Goal: Task Accomplishment & Management: Manage account settings

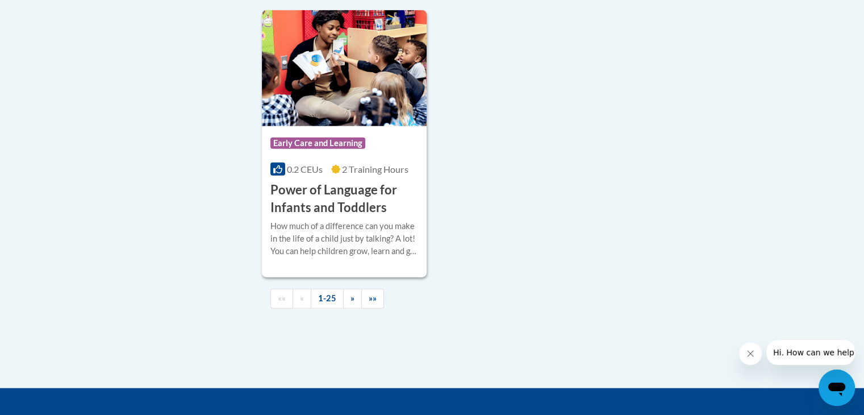
scroll to position [2713, 0]
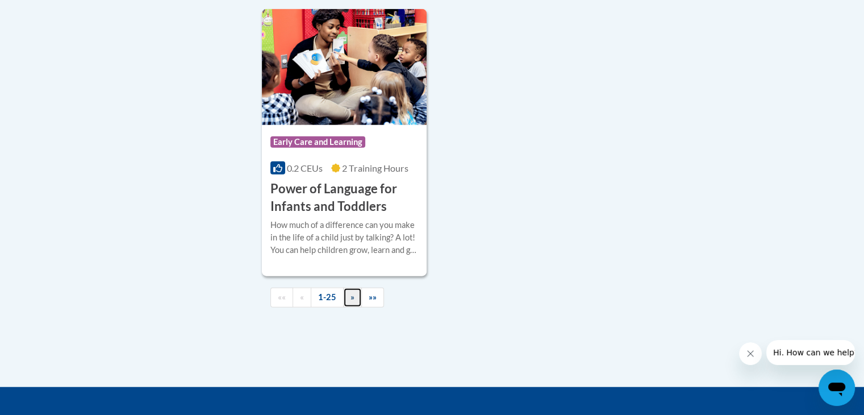
click at [350, 302] on span "»" at bounding box center [352, 297] width 4 height 10
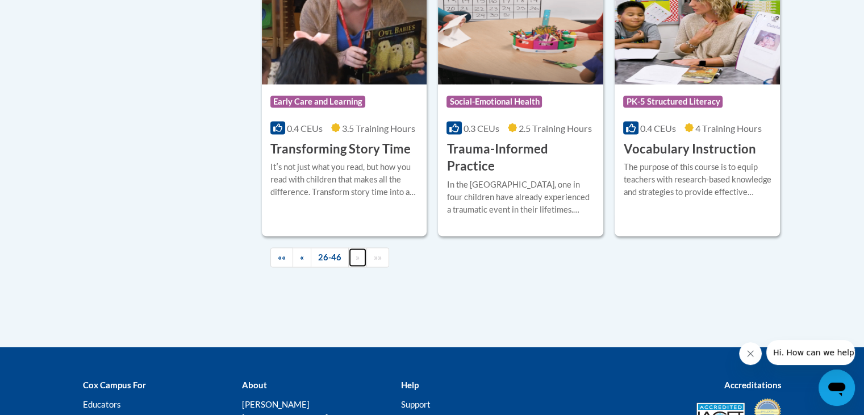
scroll to position [2069, 0]
click at [285, 252] on span "««" at bounding box center [282, 257] width 8 height 10
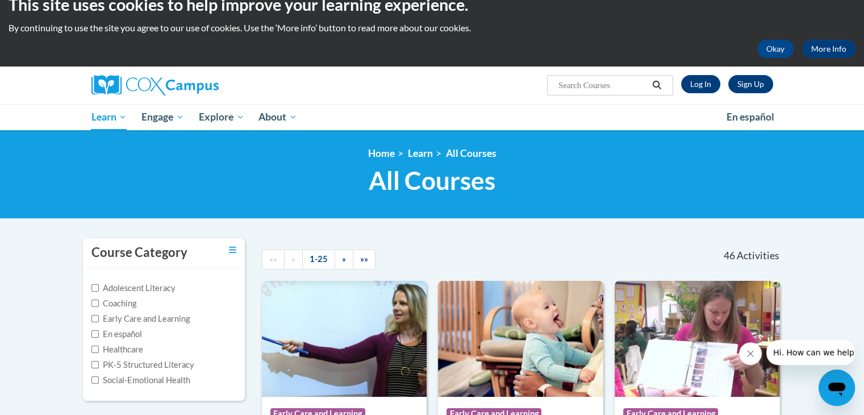
scroll to position [0, 0]
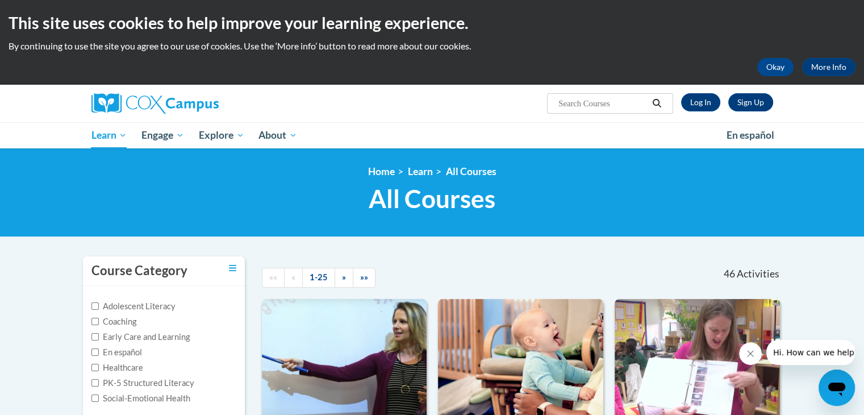
click at [604, 106] on input "Search..." at bounding box center [602, 104] width 91 height 14
click at [604, 104] on input "Search..." at bounding box center [602, 104] width 91 height 14
type input "foundation of lrearning"
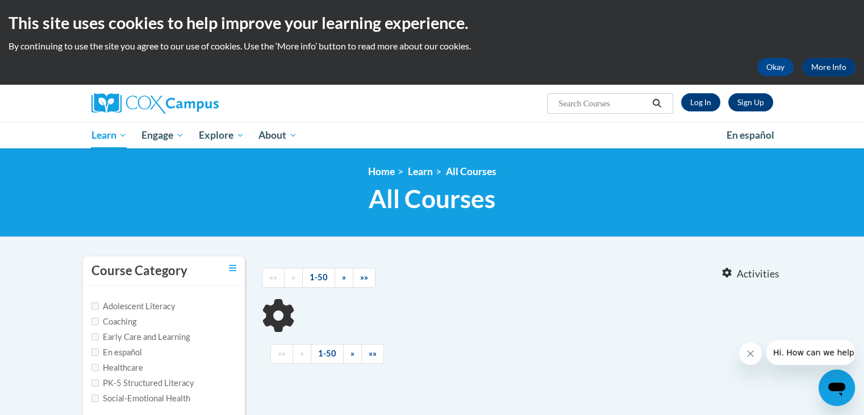
type input "foundation of lrearning"
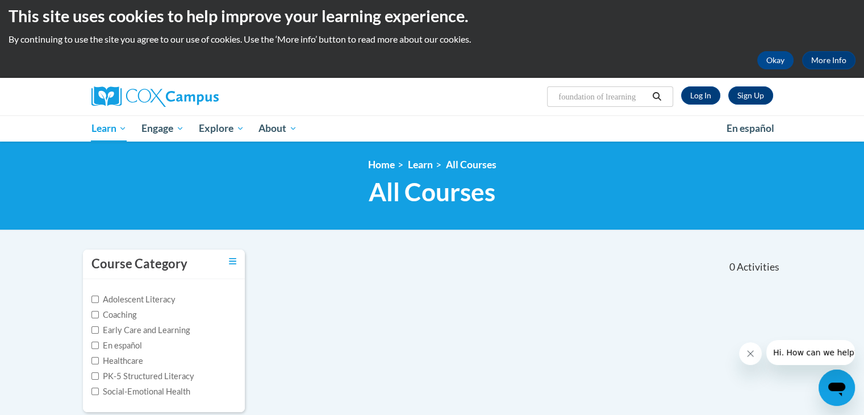
scroll to position [3, 0]
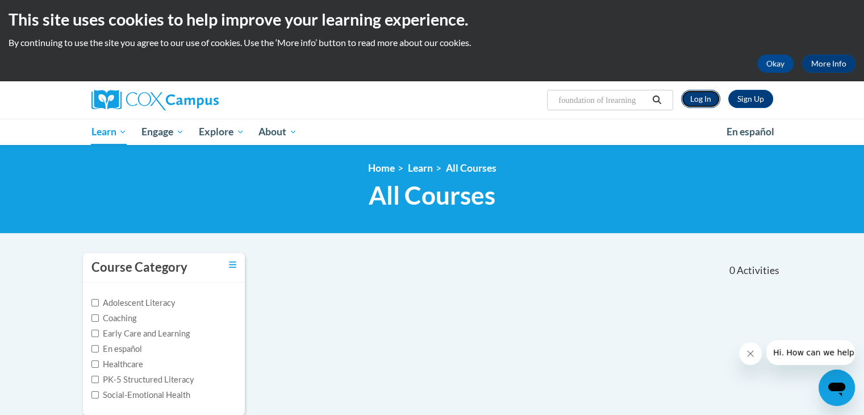
click at [706, 101] on link "Log In" at bounding box center [700, 99] width 39 height 18
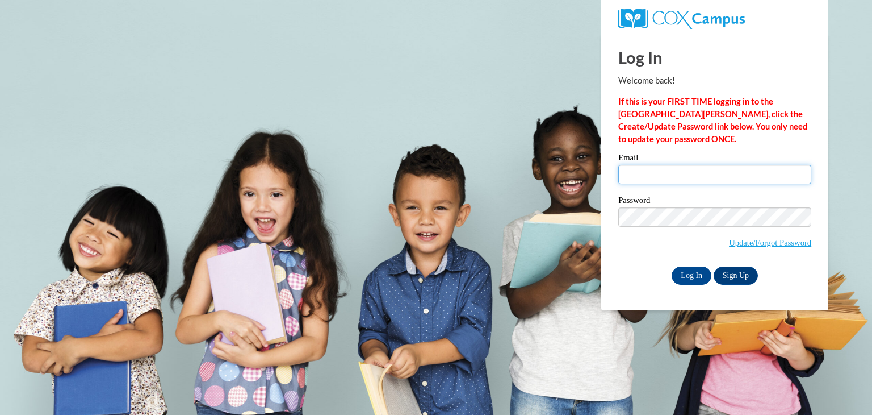
click at [656, 175] on input "Email" at bounding box center [714, 174] width 193 height 19
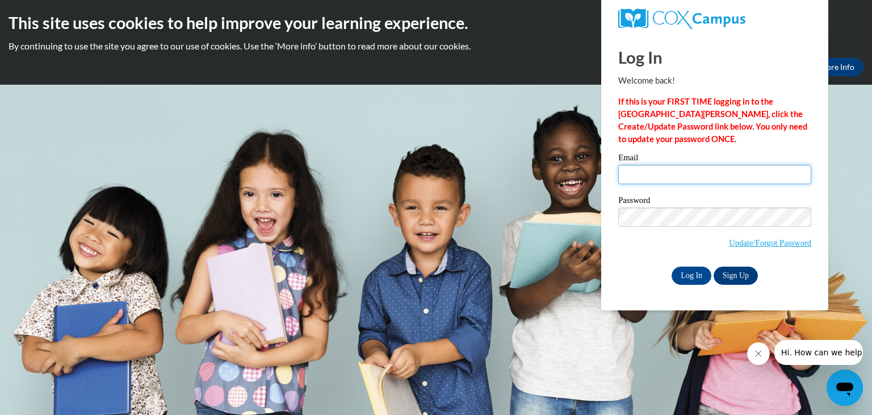
click at [656, 173] on input "Email" at bounding box center [714, 174] width 193 height 19
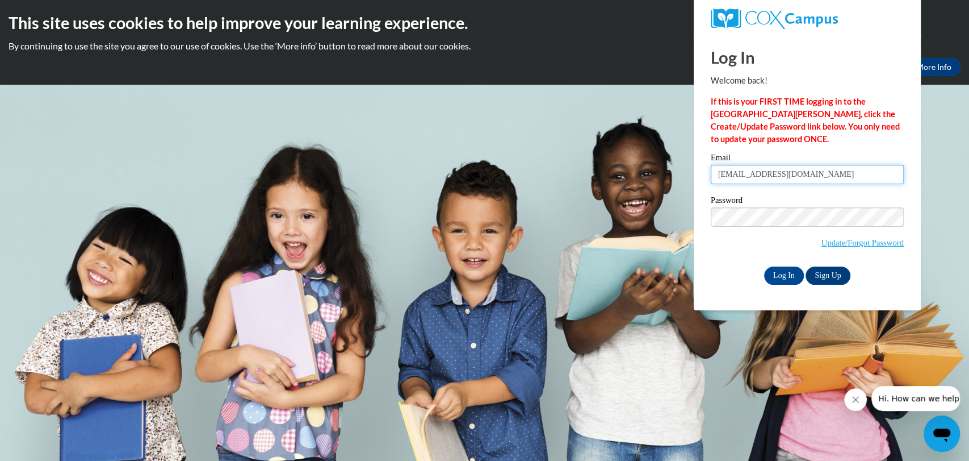
type input "[EMAIL_ADDRESS][DOMAIN_NAME]"
click at [833, 241] on link "Update/Forgot Password" at bounding box center [863, 242] width 82 height 9
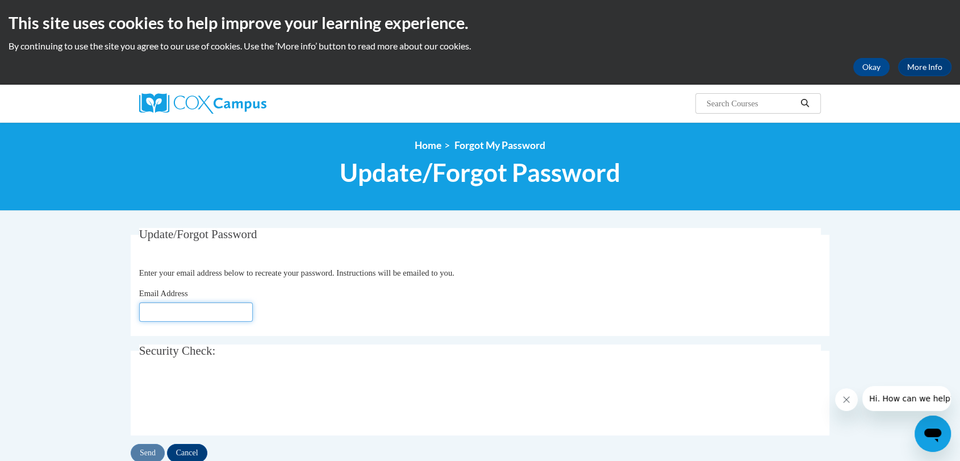
click at [201, 309] on input "Email Address" at bounding box center [196, 311] width 114 height 19
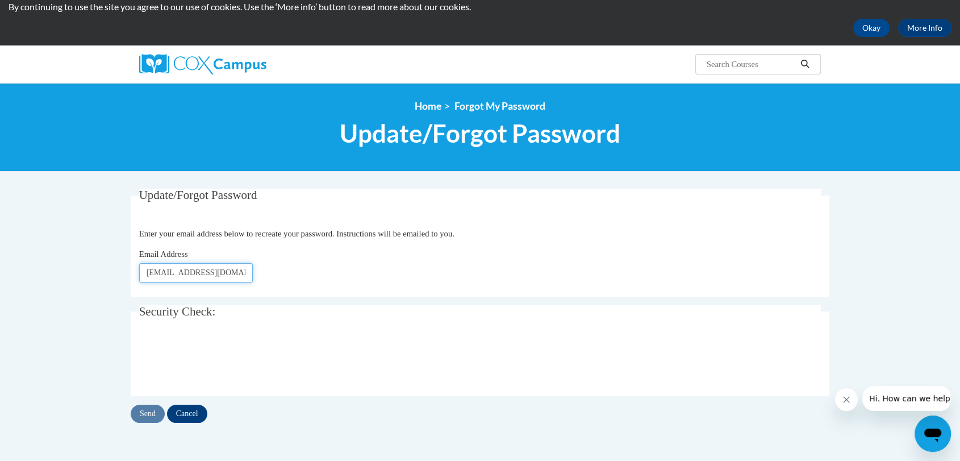
scroll to position [40, 0]
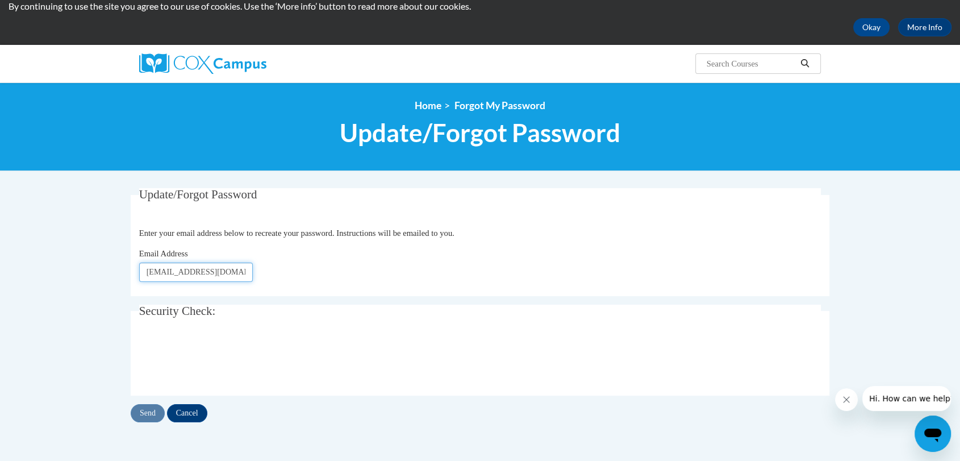
type input "dossous_j@desalescincy.org"
click at [145, 412] on input "Send" at bounding box center [148, 413] width 34 height 18
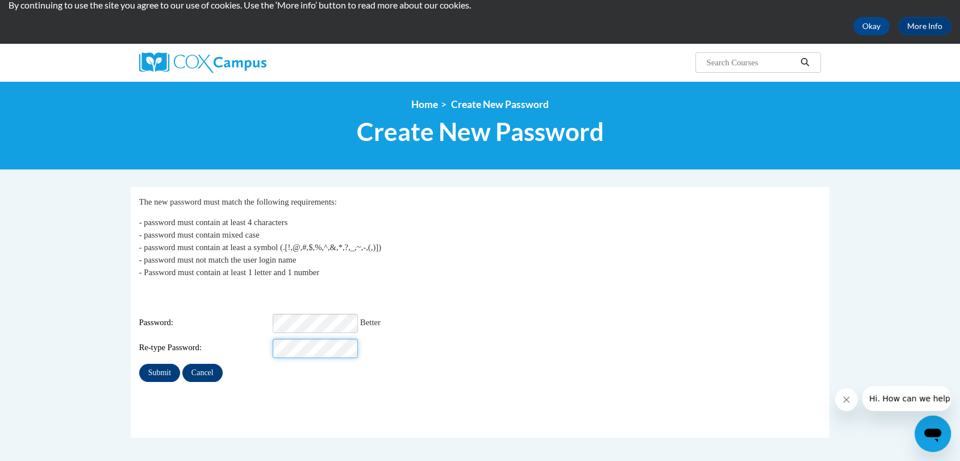
scroll to position [41, 0]
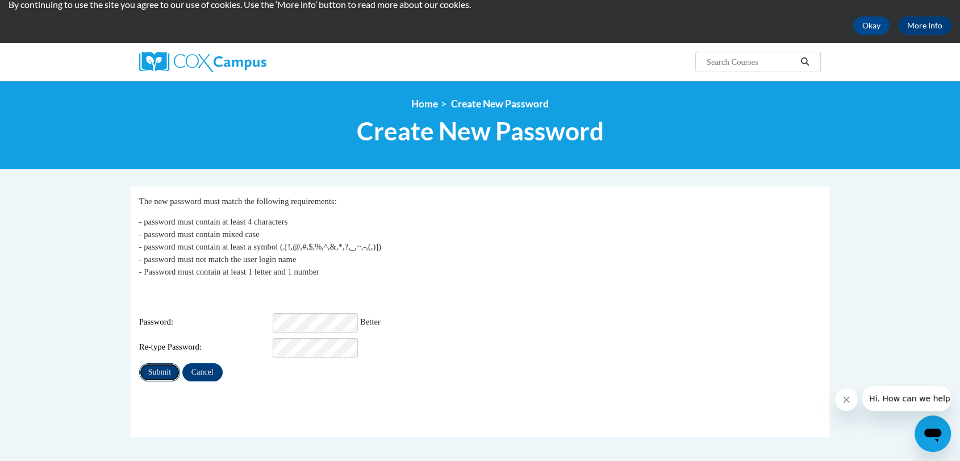
click at [167, 367] on input "Submit" at bounding box center [159, 372] width 41 height 18
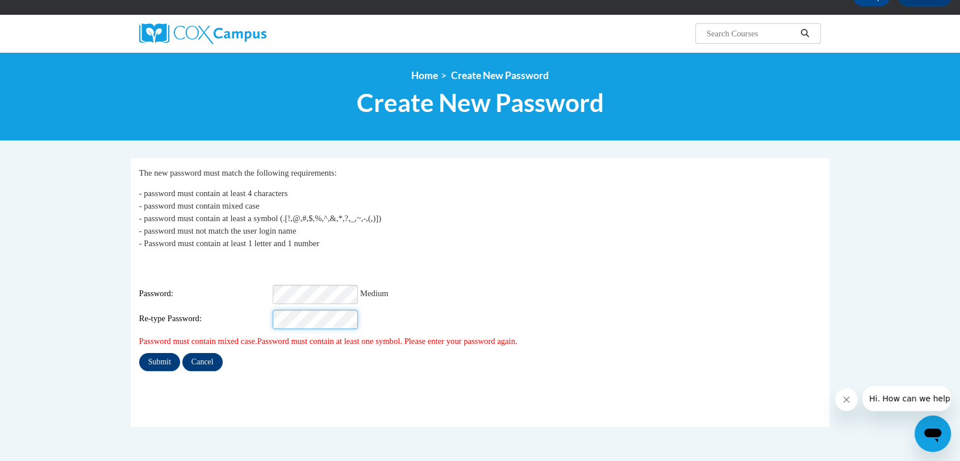
scroll to position [70, 0]
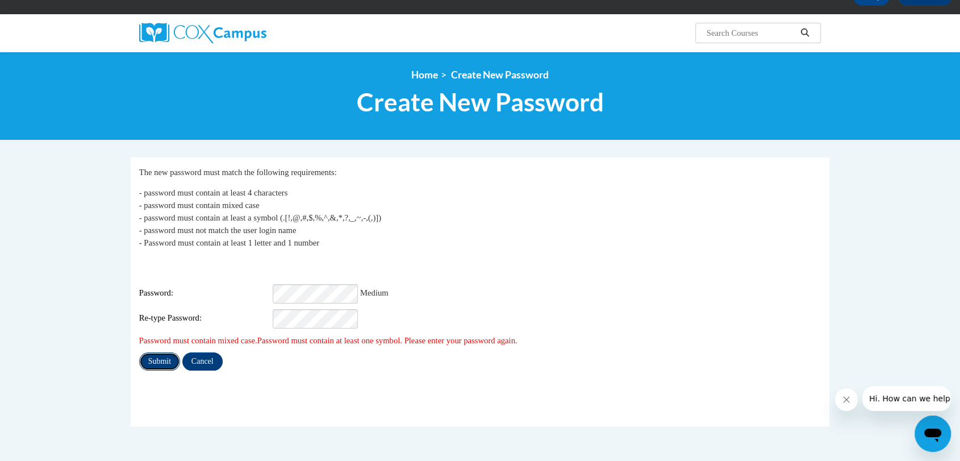
click at [157, 355] on input "Submit" at bounding box center [159, 361] width 41 height 18
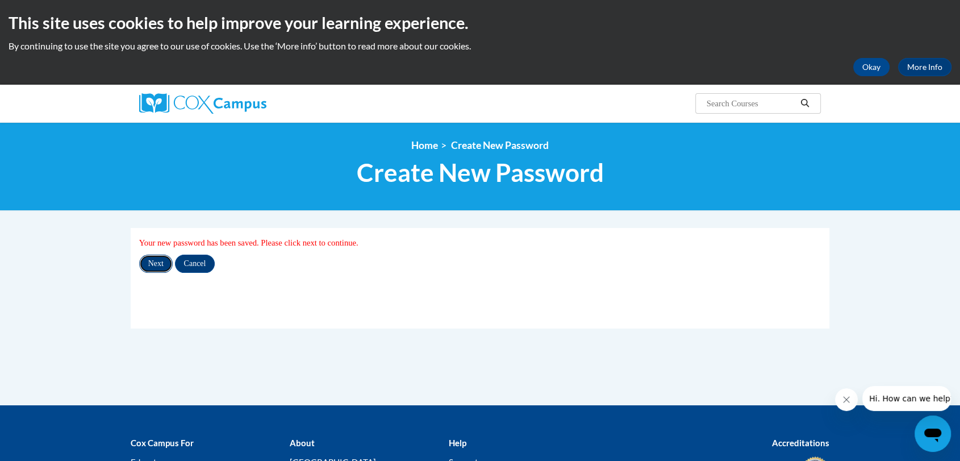
click at [157, 266] on input "Next" at bounding box center [156, 263] width 34 height 18
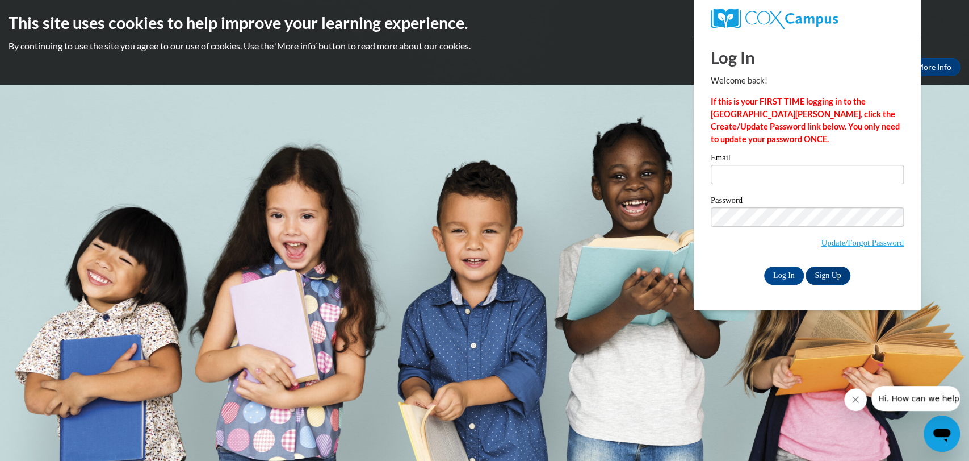
click at [458, 213] on body "This site uses cookies to help improve your learning experience. By continuing …" at bounding box center [484, 230] width 969 height 461
click at [463, 207] on body "This site uses cookies to help improve your learning experience. By continuing …" at bounding box center [484, 230] width 969 height 461
click at [727, 180] on input "Email" at bounding box center [807, 174] width 193 height 19
type input "dossous_j@desalescincy.org"
click at [780, 269] on input "Log In" at bounding box center [784, 275] width 40 height 18
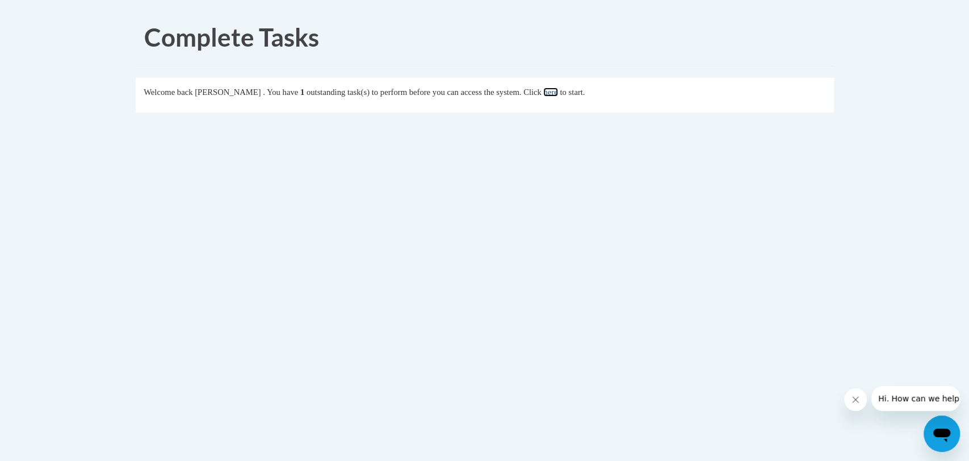
click at [558, 93] on link "here" at bounding box center [550, 91] width 14 height 9
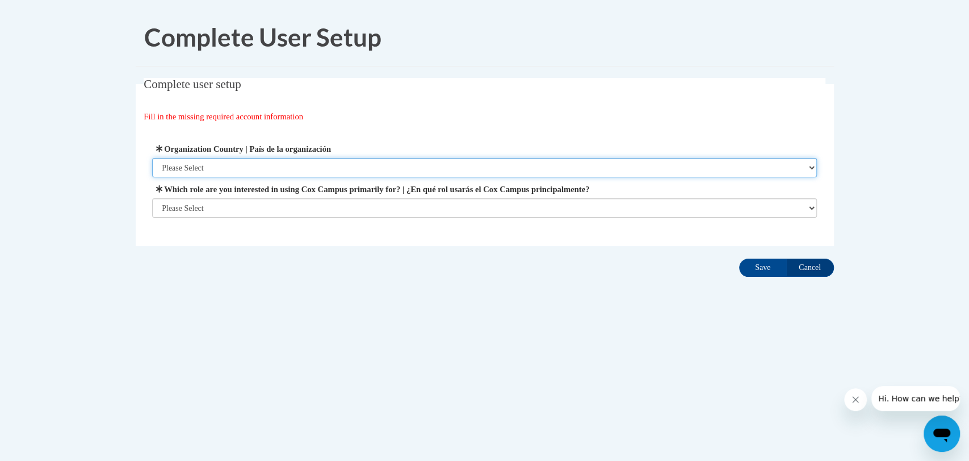
click at [810, 166] on select "Please Select United States | Estados Unidos Outside of the United States | Fue…" at bounding box center [484, 167] width 665 height 19
select select "ad49bcad-a171-4b2e-b99c-48b446064914"
click at [152, 158] on select "Please Select United States | Estados Unidos Outside of the United States | Fue…" at bounding box center [484, 167] width 665 height 19
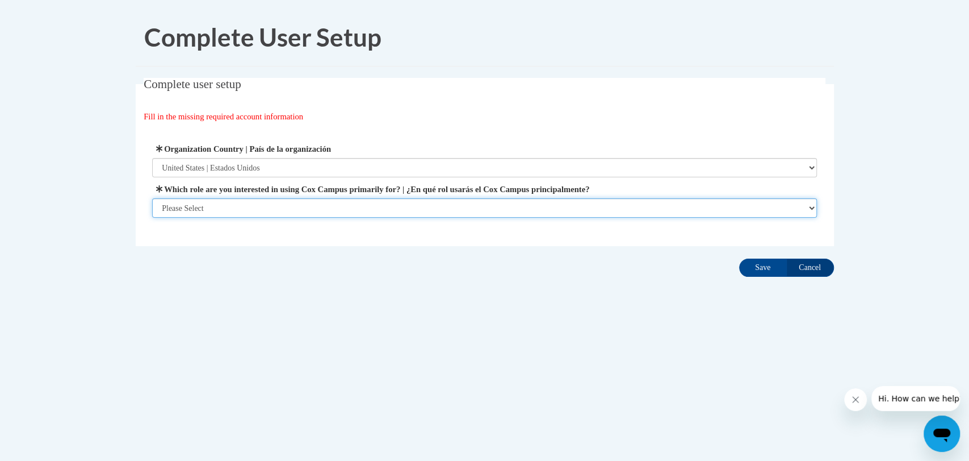
click at [214, 210] on select "Please Select College/University | Colegio/Universidad Community/Nonprofit Part…" at bounding box center [484, 207] width 665 height 19
click at [812, 208] on select "Please Select College/University | Colegio/Universidad Community/Nonprofit Part…" at bounding box center [484, 207] width 665 height 19
select select "fbf2d438-af2f-41f8-98f1-81c410e29de3"
click at [152, 217] on select "Please Select College/University | Colegio/Universidad Community/Nonprofit Part…" at bounding box center [484, 207] width 665 height 19
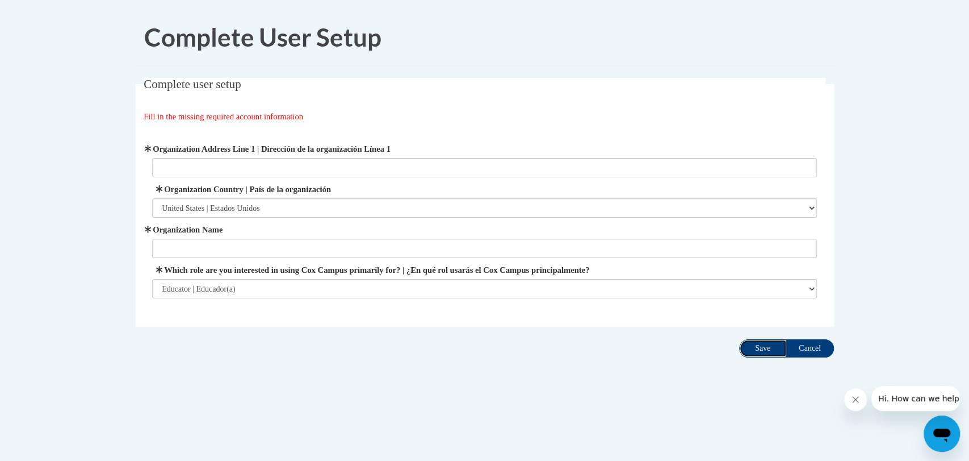
click at [767, 347] on input "Save" at bounding box center [763, 348] width 48 height 18
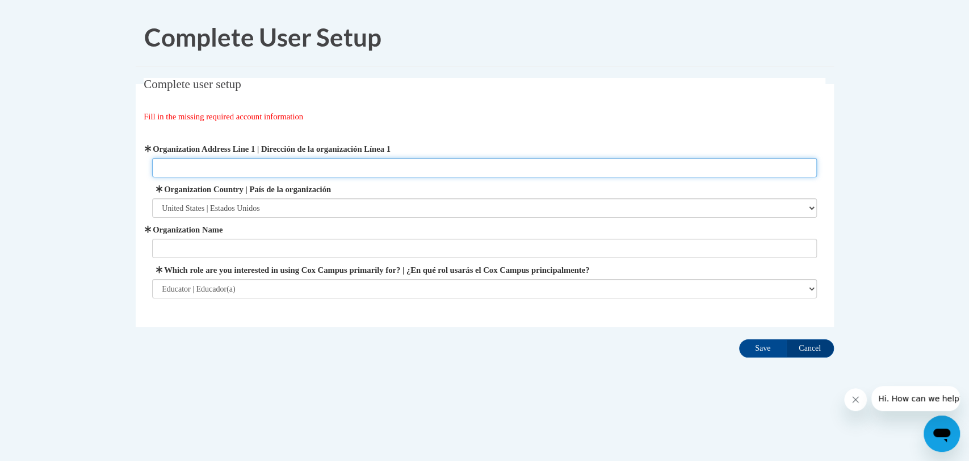
click at [218, 166] on input "Organization Address Line 1 | Dirección de la organización Línea 1" at bounding box center [484, 167] width 665 height 19
type input "1602 Madison Road"
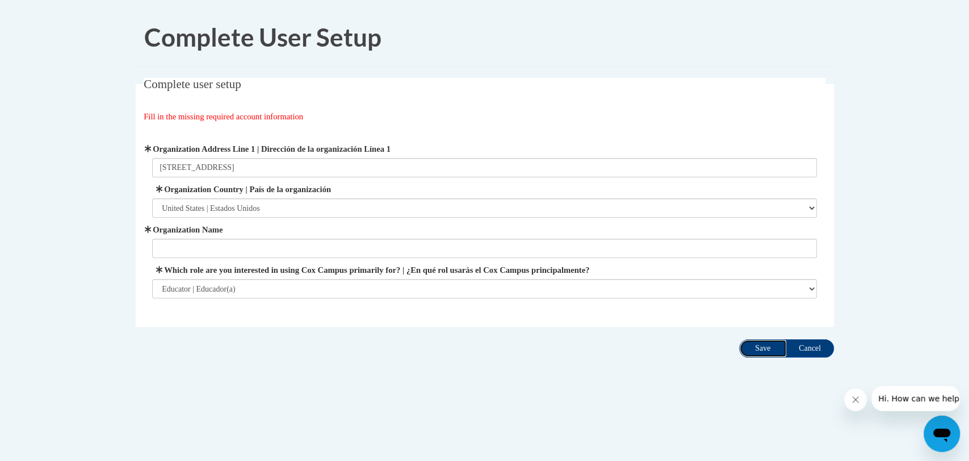
click at [756, 353] on input "Save" at bounding box center [763, 348] width 48 height 18
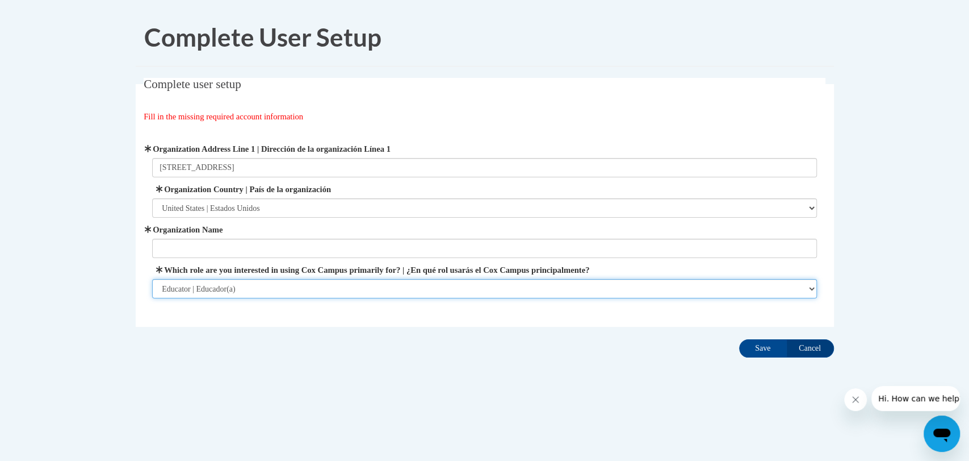
click at [552, 291] on select "Please Select College/University | Colegio/Universidad Community/Nonprofit Part…" at bounding box center [484, 288] width 665 height 19
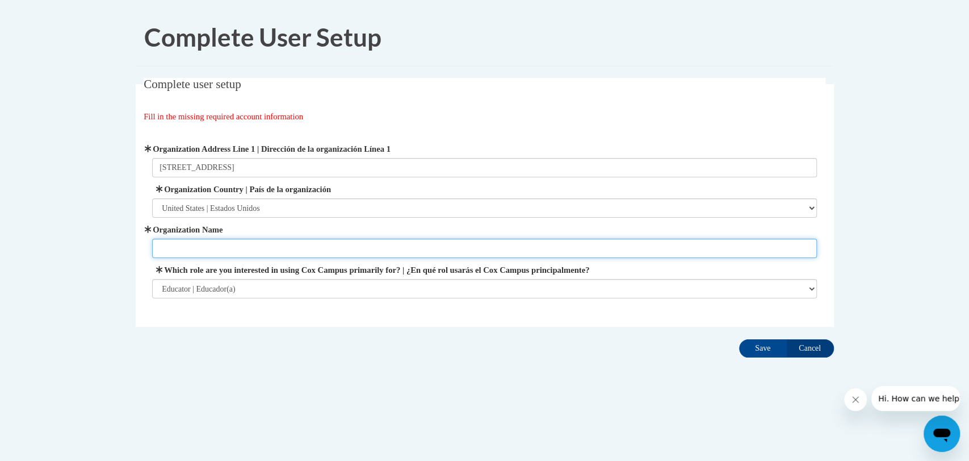
click at [345, 246] on input "Organization Name" at bounding box center [484, 248] width 665 height 19
type input "Saint Francis DeSales School"
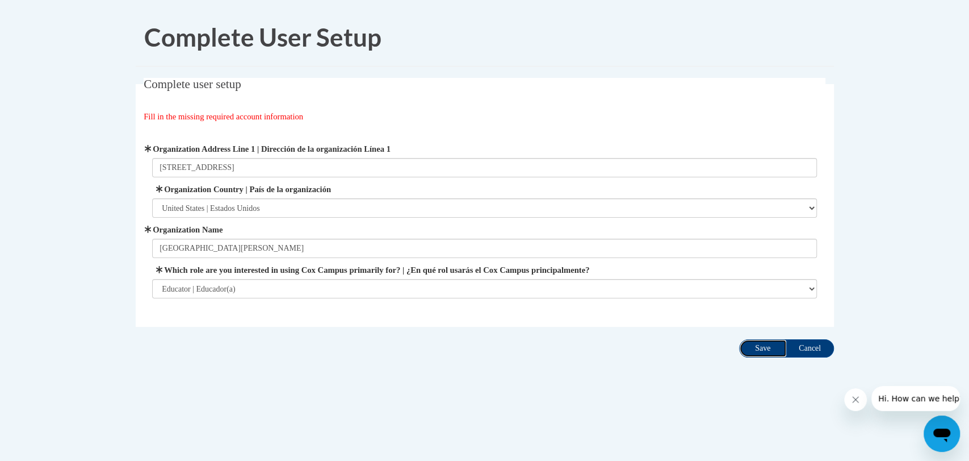
click at [768, 346] on input "Save" at bounding box center [763, 348] width 48 height 18
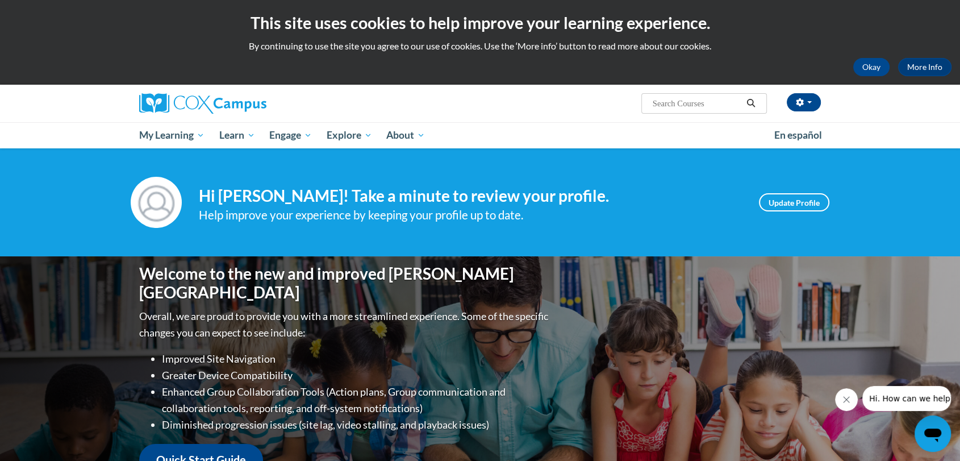
click at [675, 102] on input "Search..." at bounding box center [696, 104] width 91 height 14
click at [675, 104] on input "Search..." at bounding box center [696, 104] width 91 height 14
paste input "AT136680 -- ST10126787"
type input "AT136680 -- ST10126787"
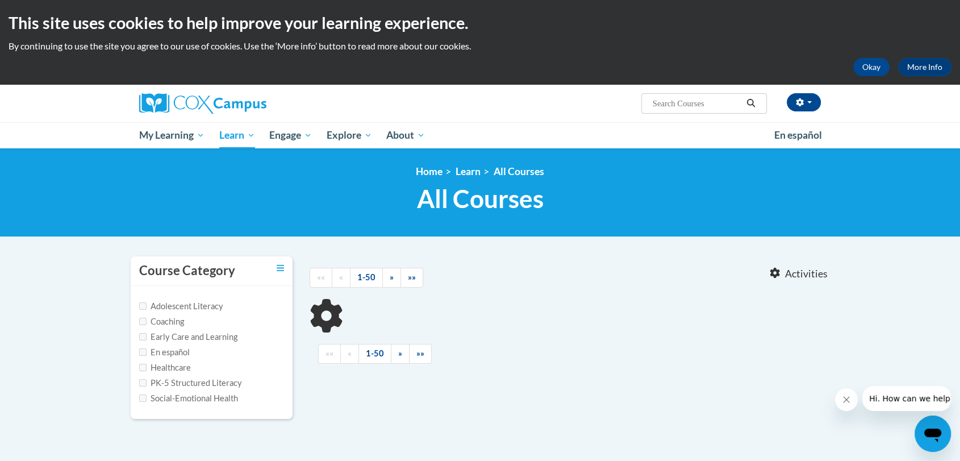
type input "AT136680 -- ST10126787"
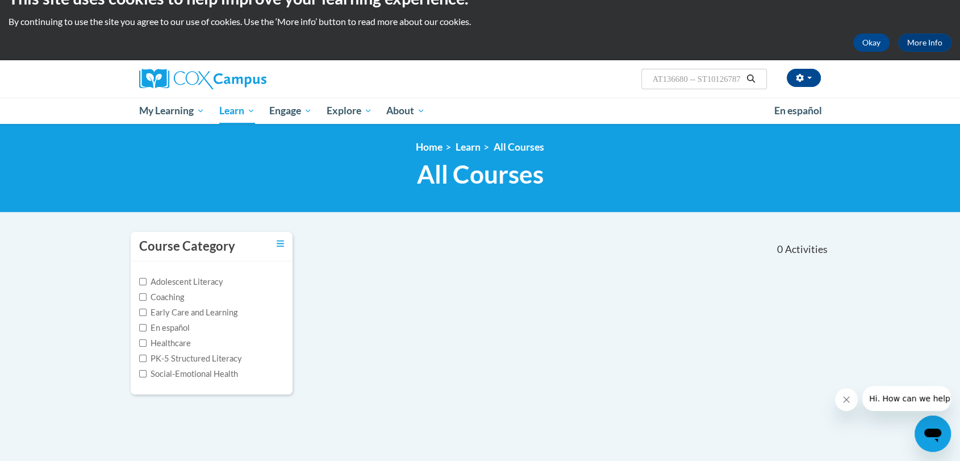
scroll to position [25, 0]
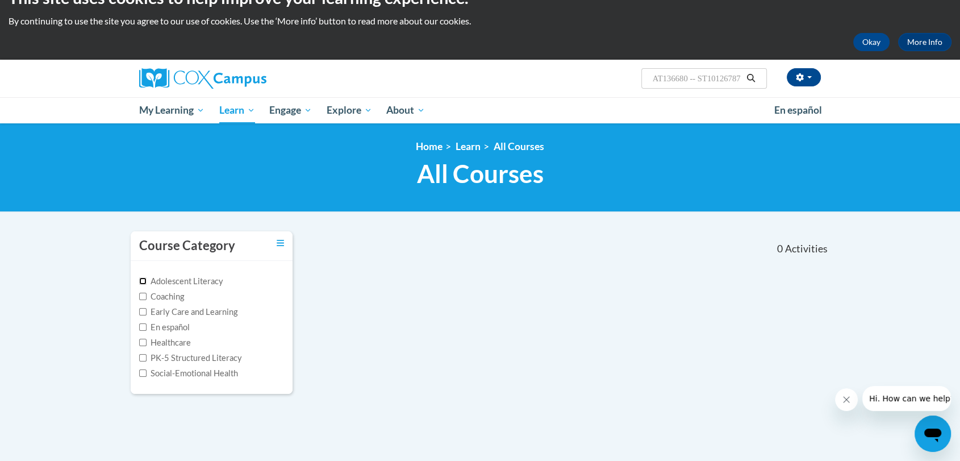
click at [141, 281] on input "Adolescent Literacy" at bounding box center [142, 280] width 7 height 7
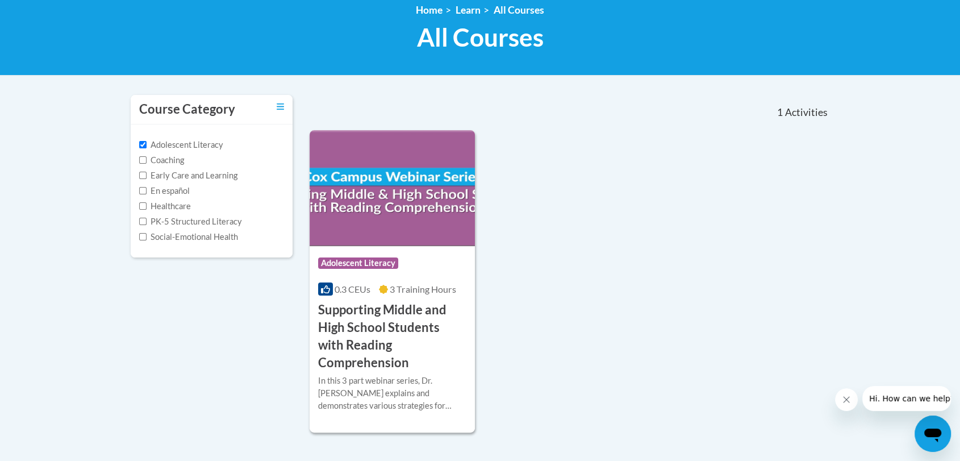
scroll to position [158, 0]
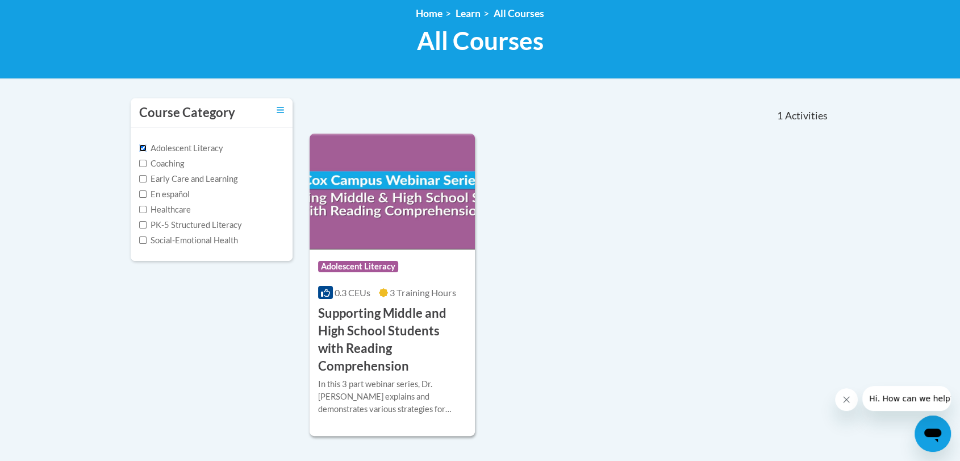
click at [144, 148] on input "Adolescent Literacy" at bounding box center [142, 147] width 7 height 7
checkbox input "false"
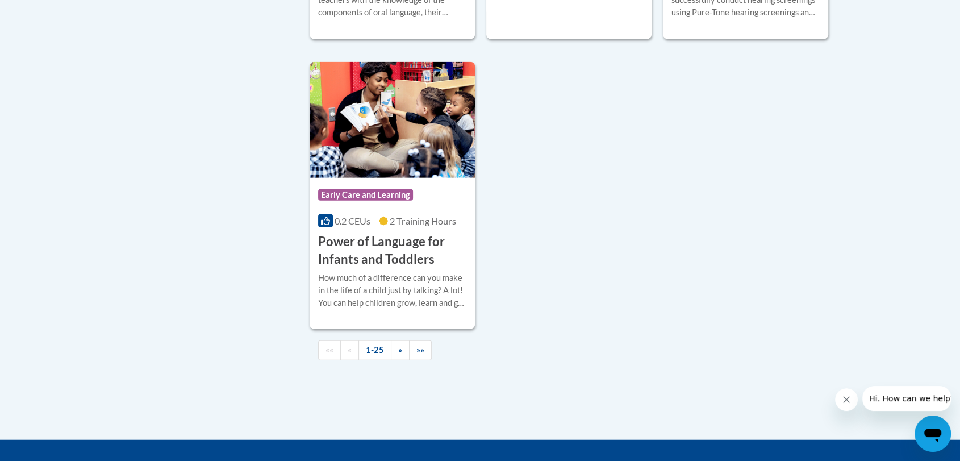
scroll to position [2662, 0]
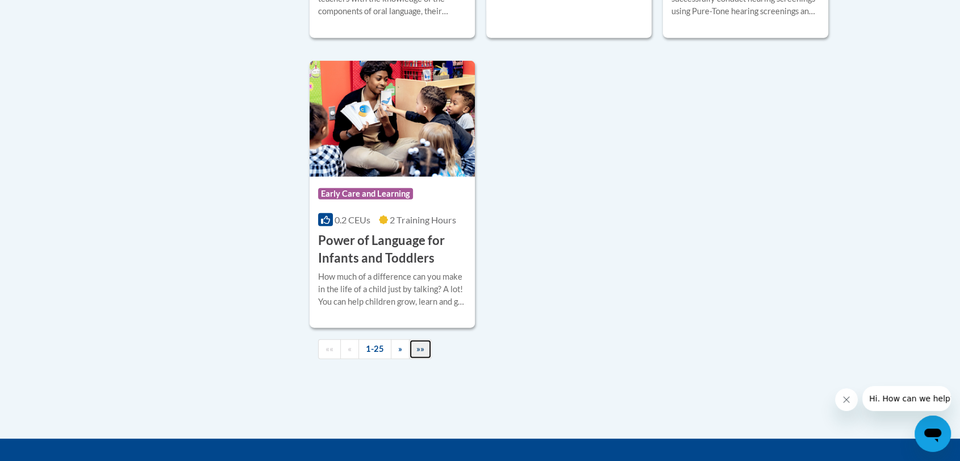
click at [423, 353] on span "»»" at bounding box center [420, 349] width 8 height 10
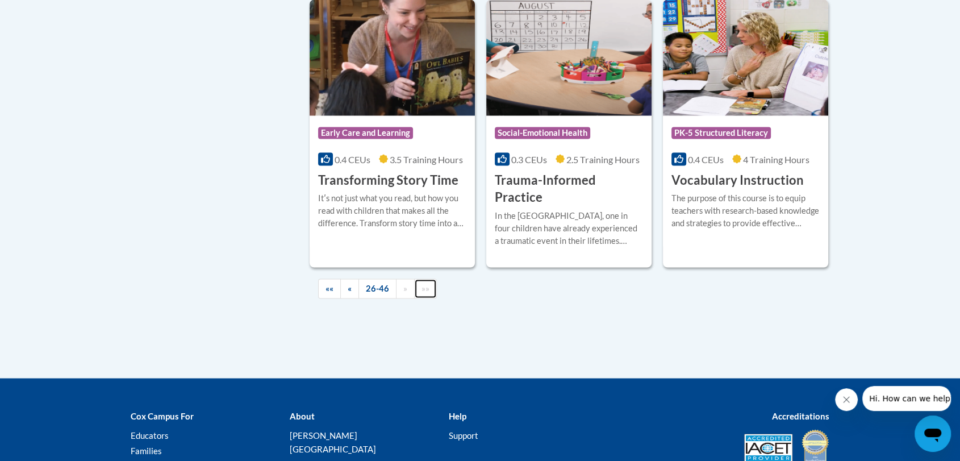
scroll to position [2040, 0]
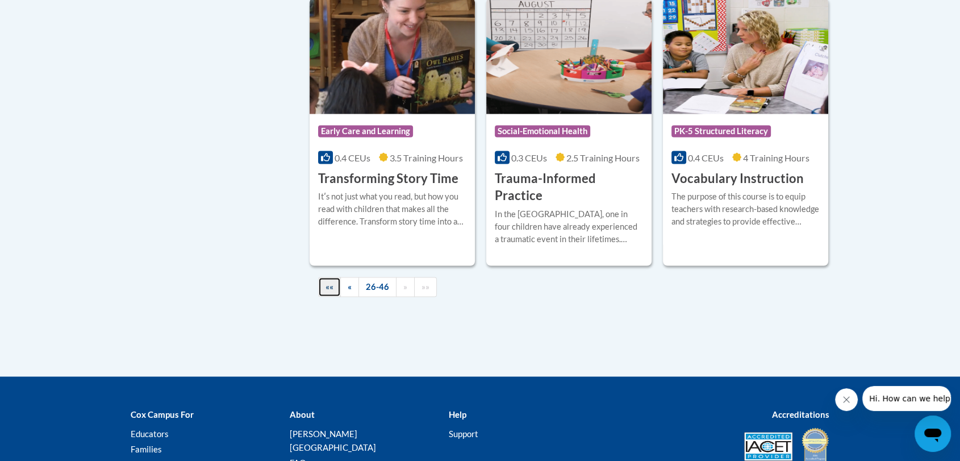
click at [336, 277] on link "««" at bounding box center [329, 287] width 23 height 20
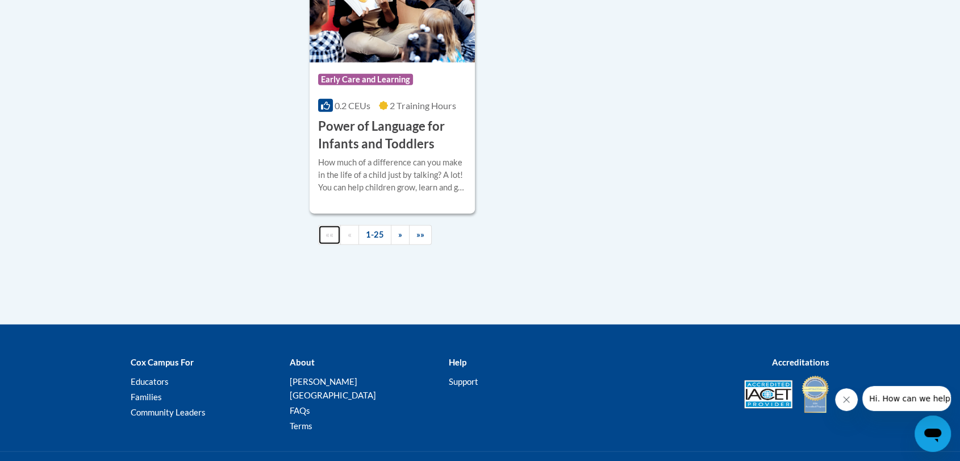
scroll to position [2787, 0]
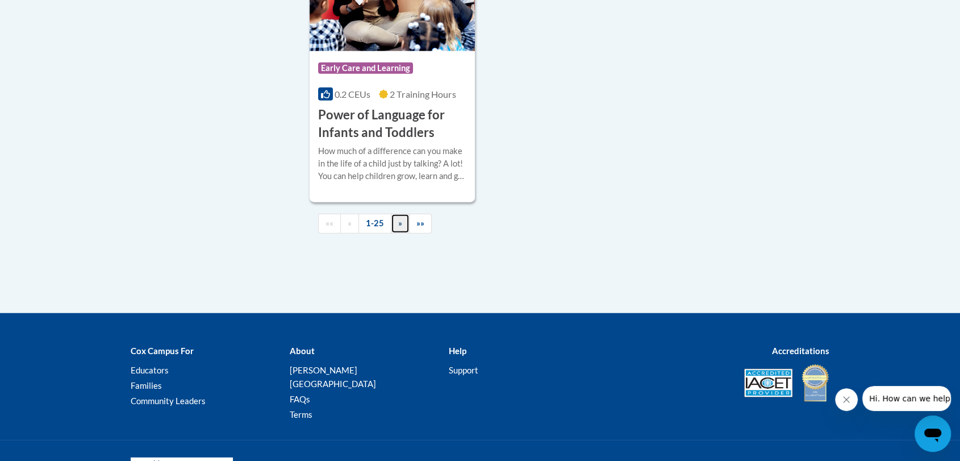
click at [401, 233] on link "»" at bounding box center [400, 224] width 19 height 20
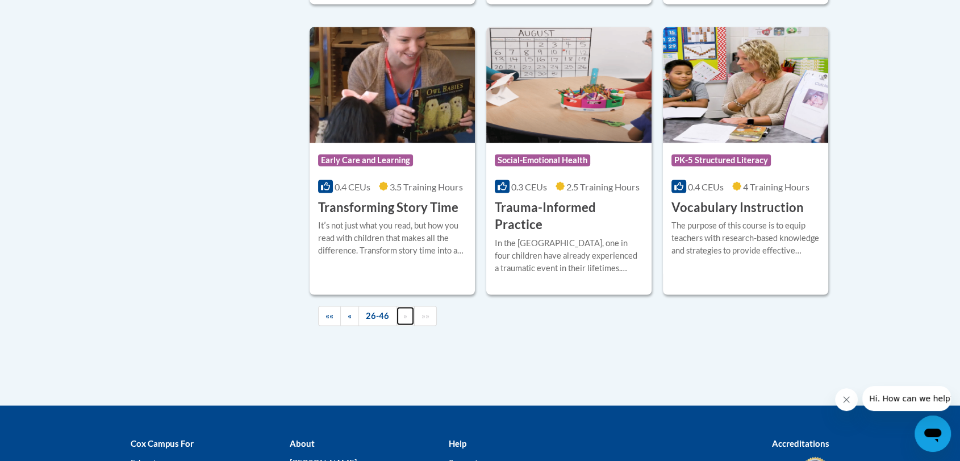
scroll to position [2090, 0]
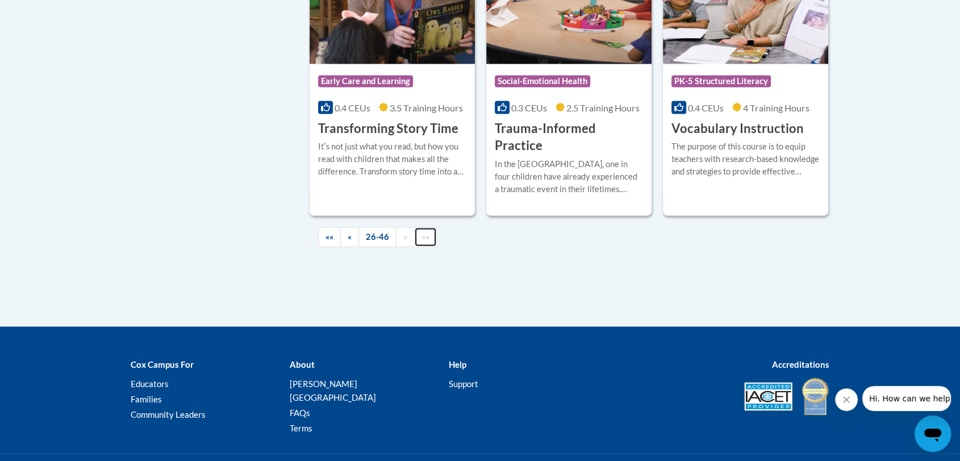
click at [432, 227] on link "»»" at bounding box center [425, 237] width 23 height 20
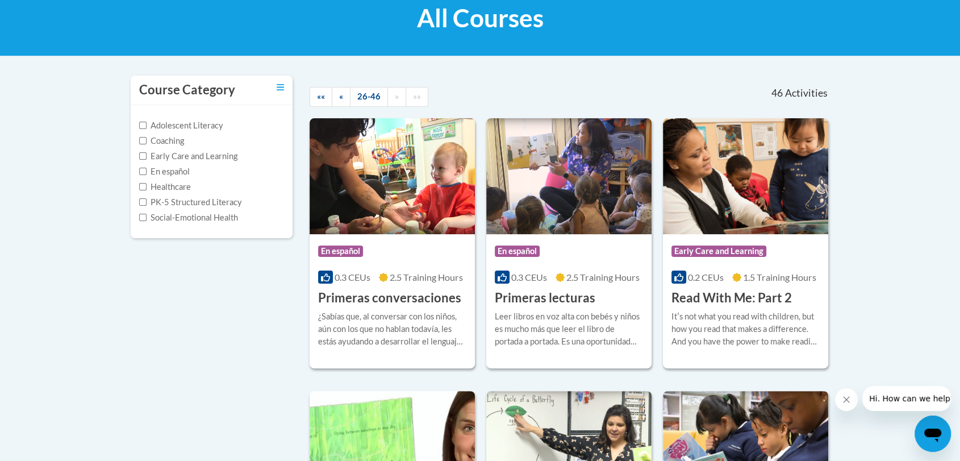
scroll to position [181, 0]
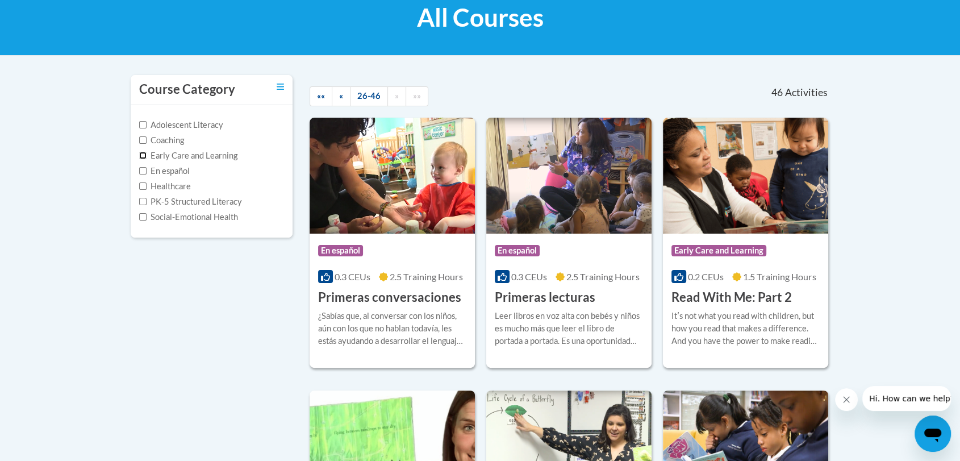
click at [146, 156] on input "Early Care and Learning" at bounding box center [142, 155] width 7 height 7
checkbox input "true"
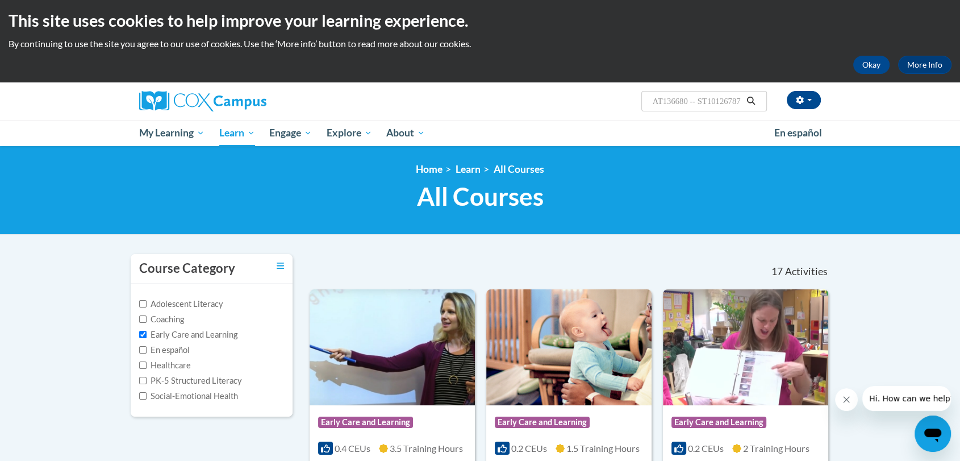
scroll to position [0, 0]
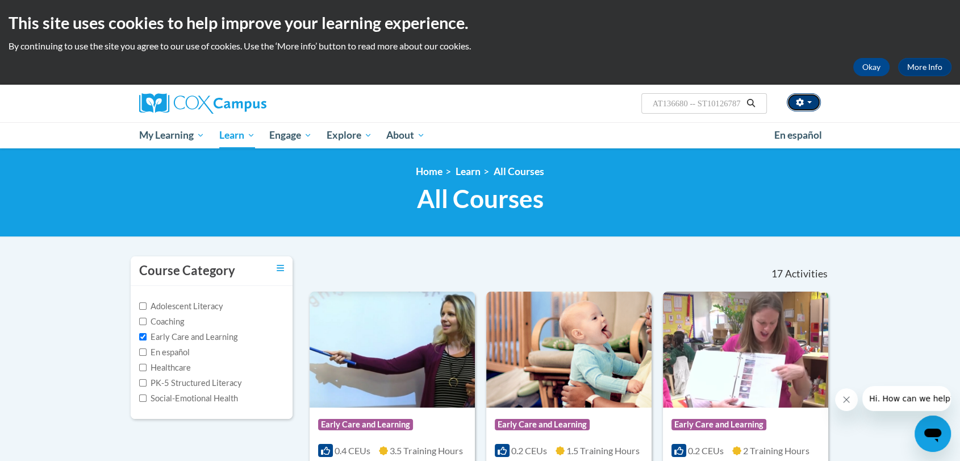
click at [813, 103] on button "button" at bounding box center [804, 102] width 34 height 18
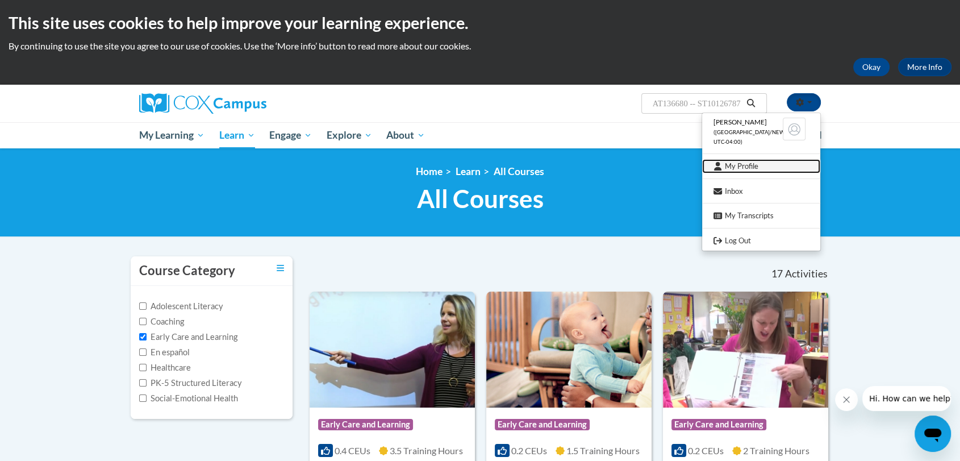
click at [752, 166] on link "My Profile" at bounding box center [761, 166] width 118 height 14
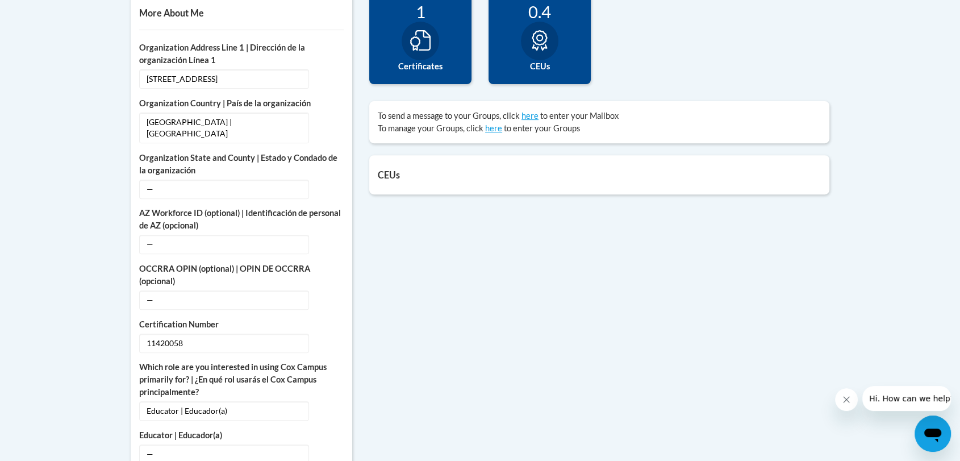
scroll to position [451, 0]
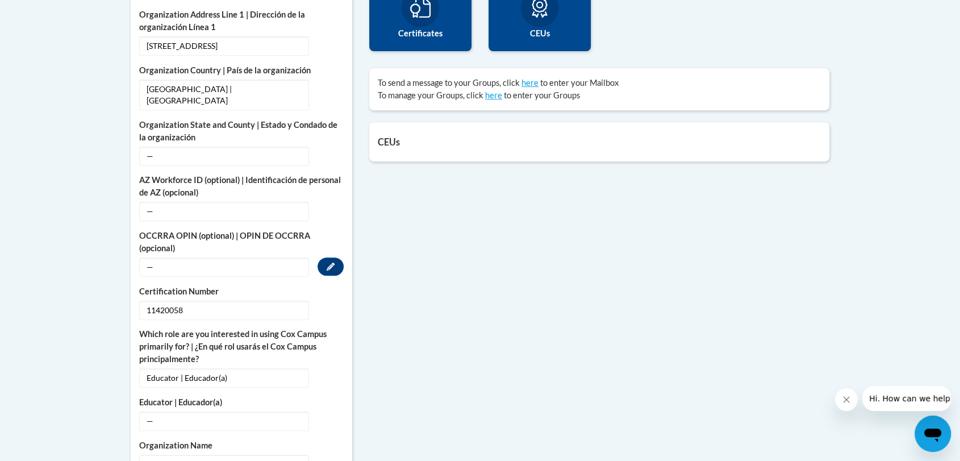
click at [202, 257] on span "—" at bounding box center [224, 266] width 170 height 19
click at [200, 257] on span "—" at bounding box center [224, 266] width 170 height 19
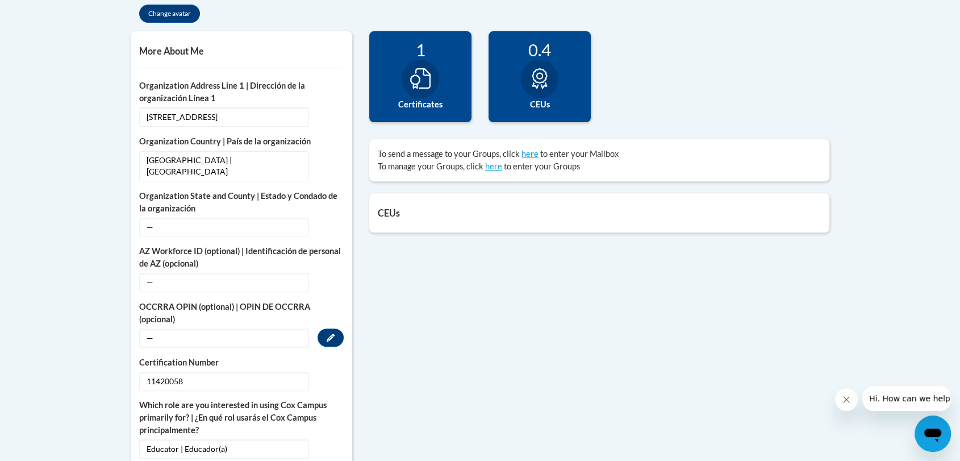
scroll to position [382, 0]
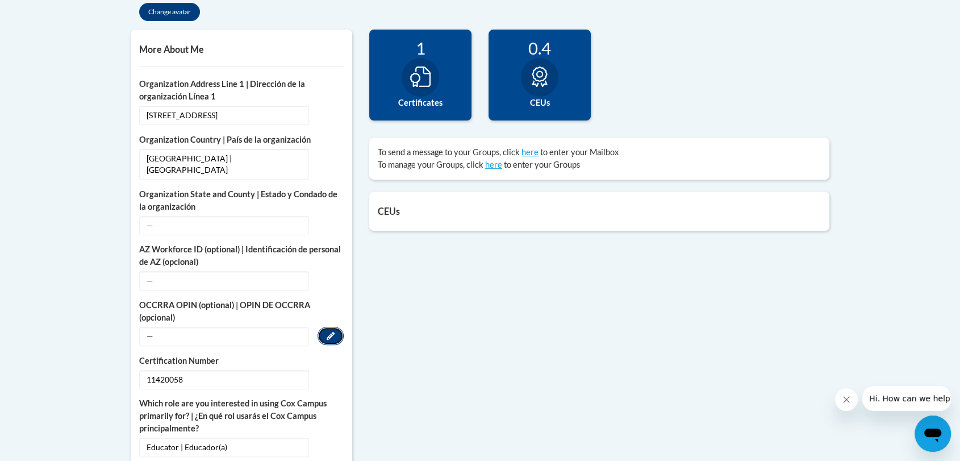
click at [325, 327] on button "Edit" at bounding box center [330, 336] width 26 height 18
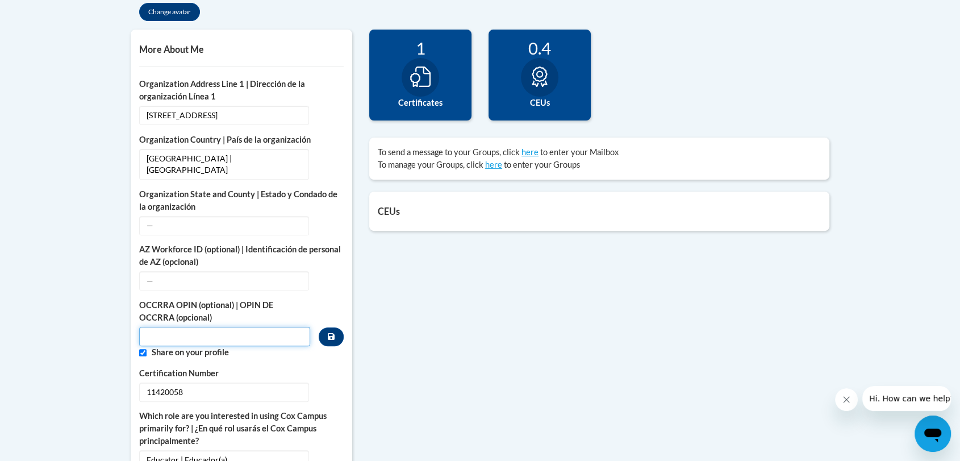
click at [260, 327] on input "Custom profile fields" at bounding box center [224, 336] width 171 height 19
type input "11420058"
click at [327, 283] on div "College/University | Colegio/Universidad — Edit Organization Address Line 1 | D…" at bounding box center [241, 415] width 204 height 674
click at [245, 352] on div "College/University | Colegio/Universidad — Edit Organization Address Line 1 | D…" at bounding box center [241, 415] width 204 height 674
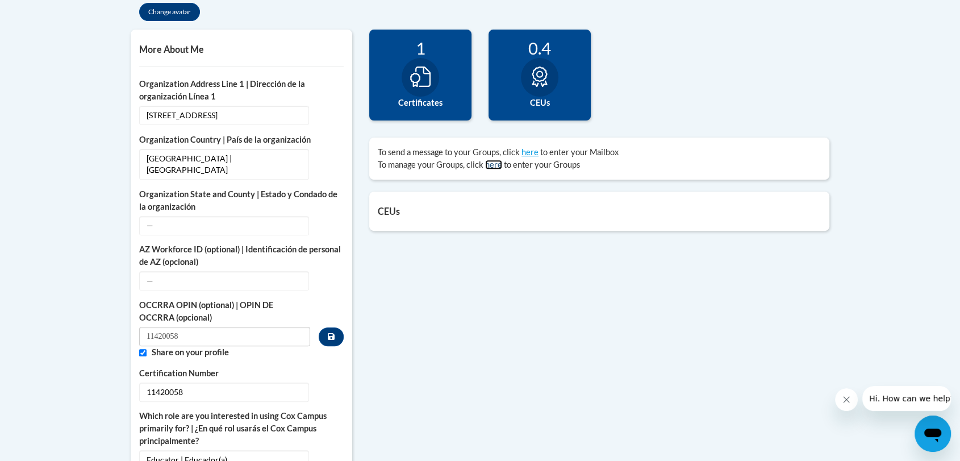
click at [489, 167] on link "here" at bounding box center [493, 165] width 17 height 10
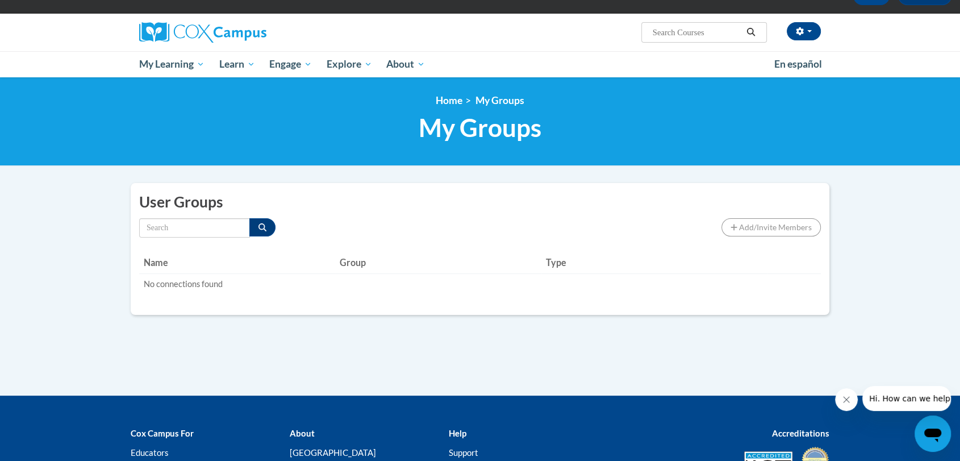
scroll to position [70, 0]
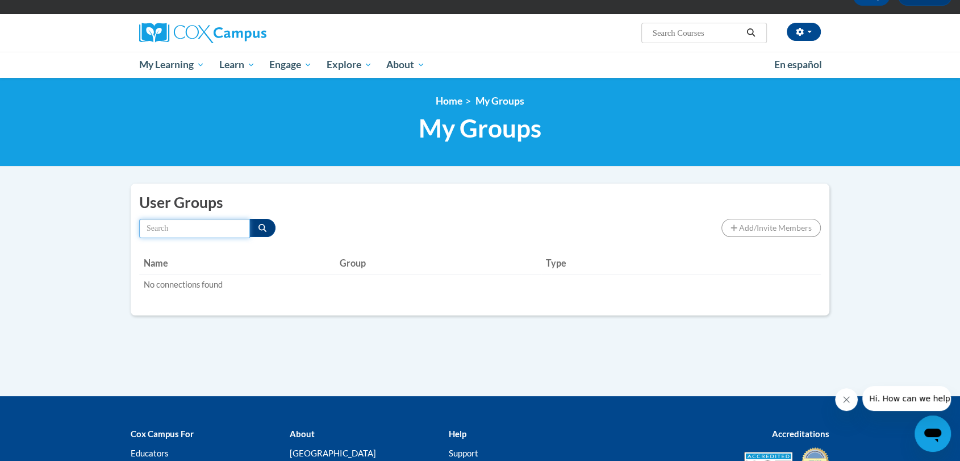
click at [222, 229] on input "Search by name" at bounding box center [194, 228] width 111 height 19
click at [255, 231] on button "Search" at bounding box center [262, 228] width 26 height 18
click at [227, 217] on div "User Groups Add/Invite Members Connections to other member users by connection …" at bounding box center [480, 249] width 698 height 132
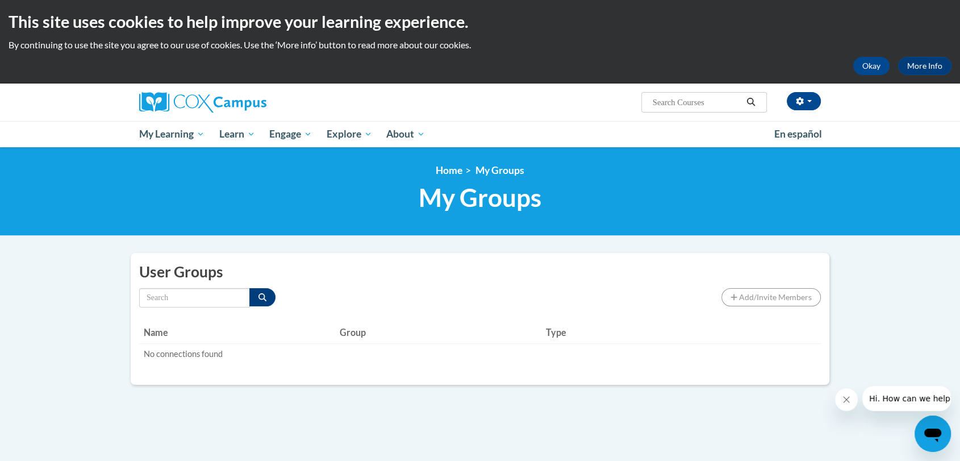
scroll to position [0, 0]
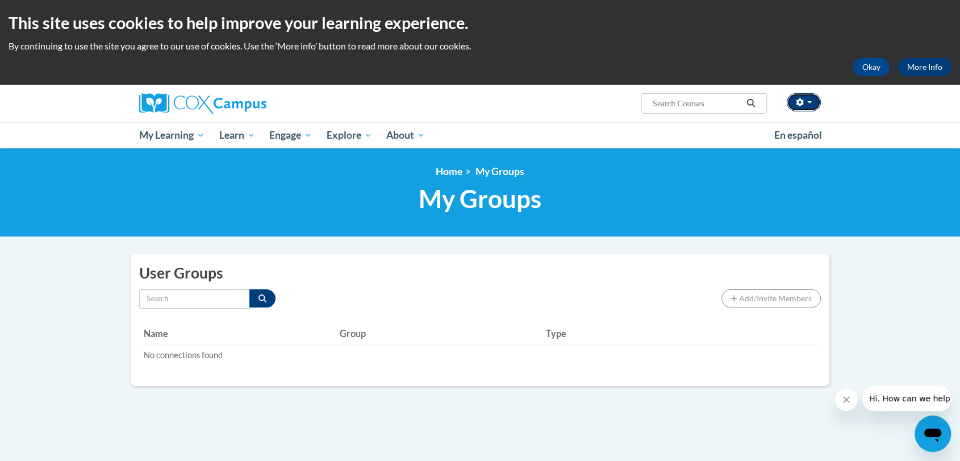
click at [808, 102] on span "button" at bounding box center [809, 102] width 5 height 2
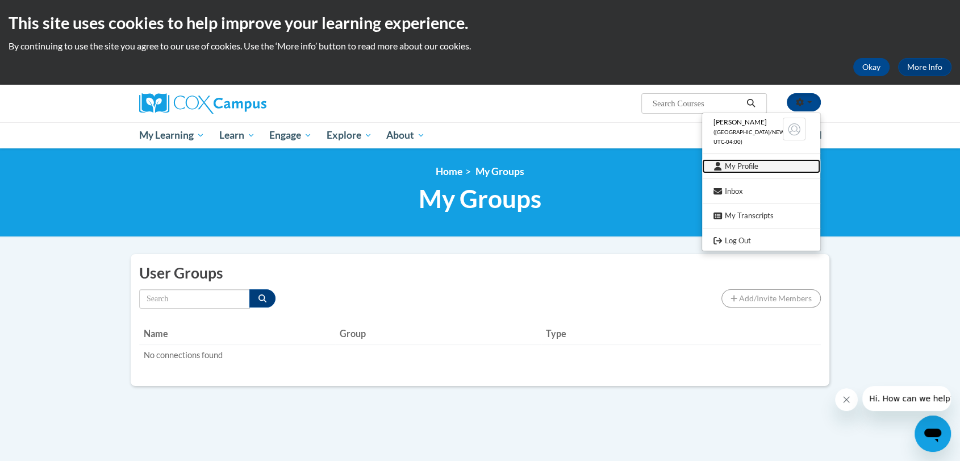
click at [751, 169] on link "My Profile" at bounding box center [761, 166] width 118 height 14
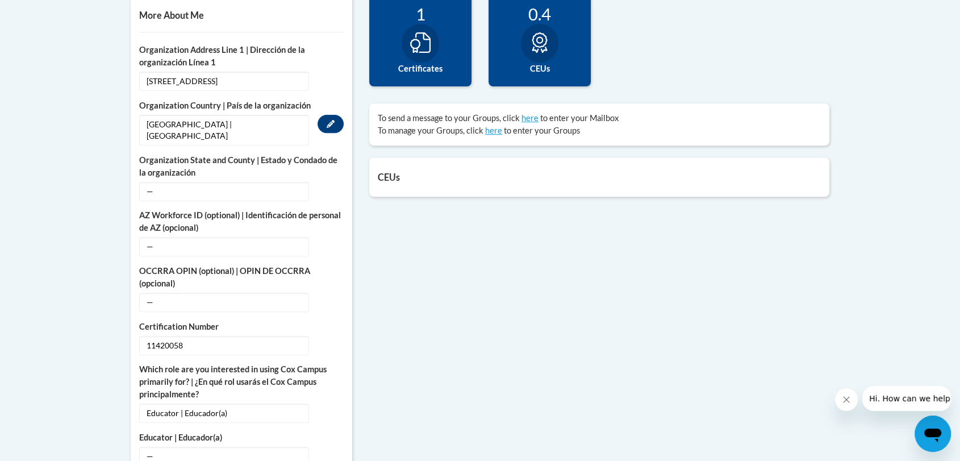
scroll to position [416, 0]
click at [245, 335] on span "11420058" at bounding box center [224, 344] width 170 height 19
click at [235, 292] on span "—" at bounding box center [224, 301] width 170 height 19
click at [325, 292] on button "Edit" at bounding box center [330, 301] width 26 height 18
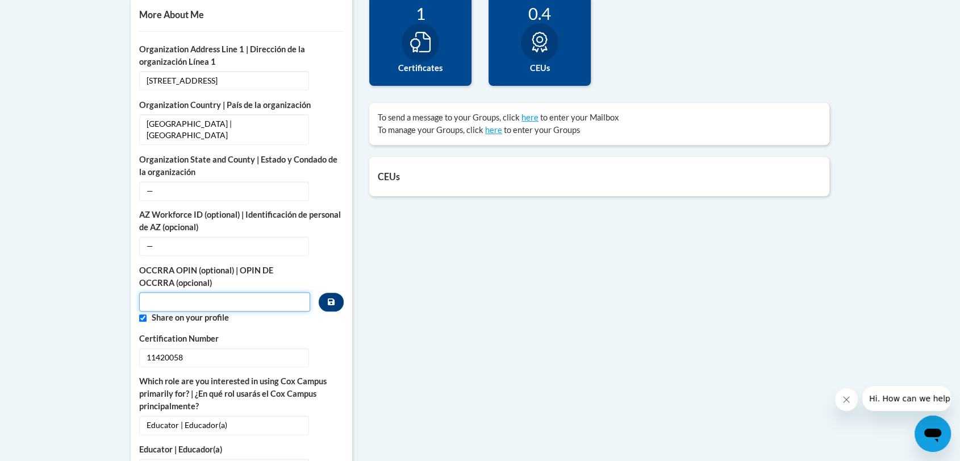
click at [274, 292] on input "Custom profile fields" at bounding box center [224, 301] width 171 height 19
type input "11420058"
click at [327, 317] on div "College/University | Colegio/Universidad — Edit Organization Address Line 1 | D…" at bounding box center [241, 380] width 204 height 674
click at [333, 298] on icon "Custom profile fields" at bounding box center [331, 301] width 7 height 7
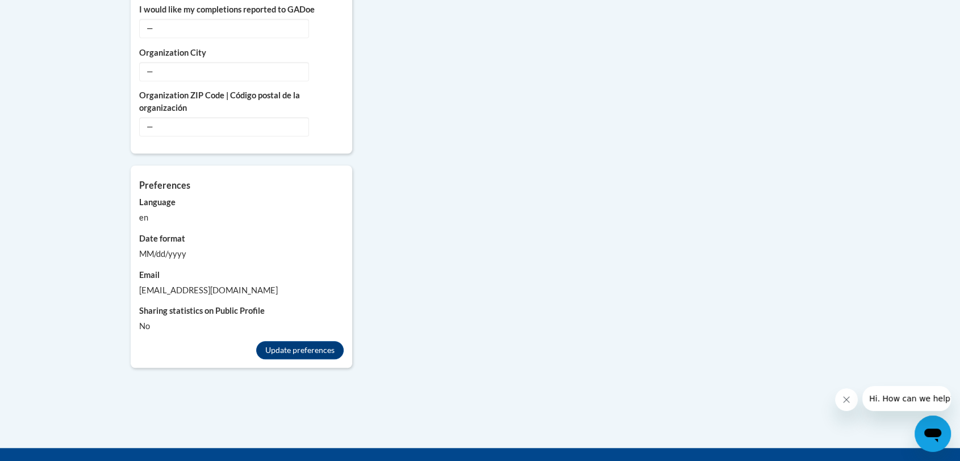
scroll to position [986, 0]
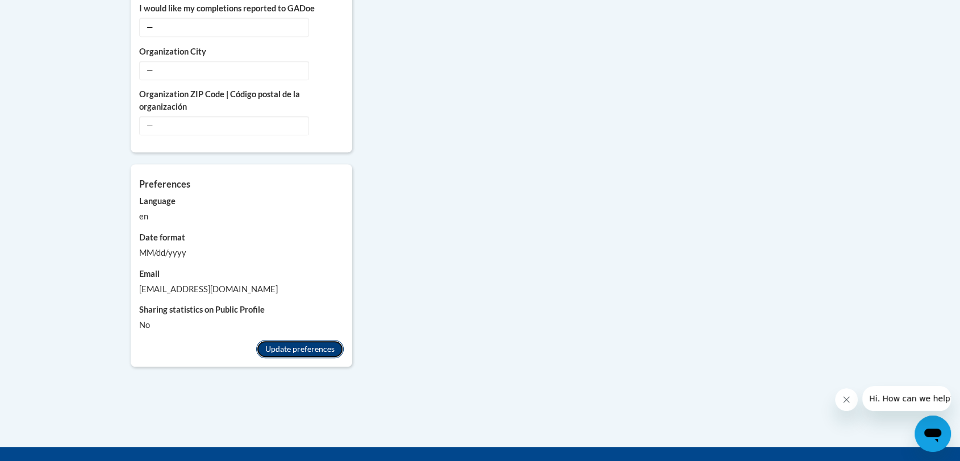
click at [299, 340] on button "Update preferences" at bounding box center [299, 349] width 87 height 18
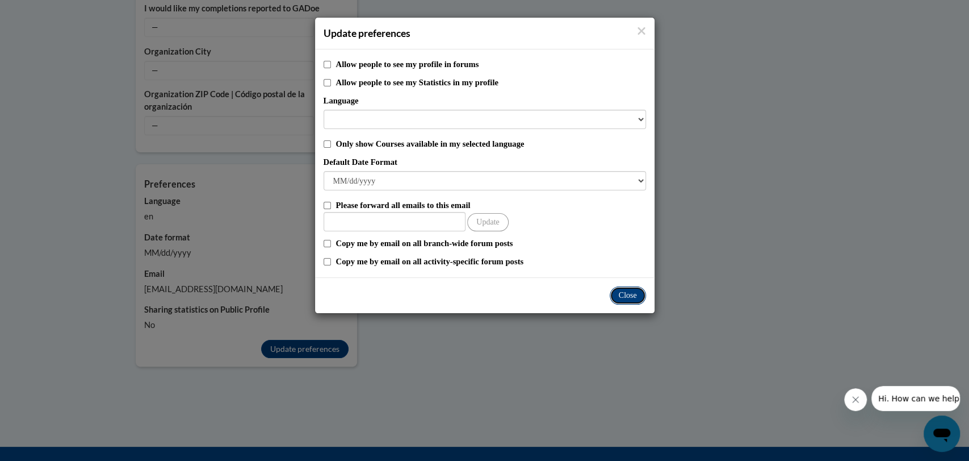
click at [617, 293] on button "Close" at bounding box center [628, 295] width 36 height 18
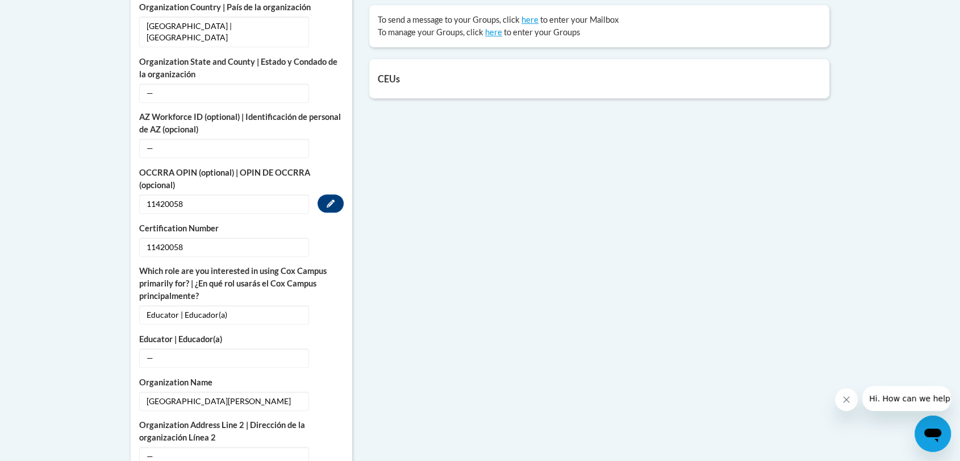
scroll to position [513, 0]
click at [80, 223] on body "This site uses cookies to help improve your learning experience. By continuing …" at bounding box center [480, 303] width 960 height 1633
click at [428, 218] on div "More About Me Click or press to edit any of the profile fields below. Select mu…" at bounding box center [480, 374] width 716 height 953
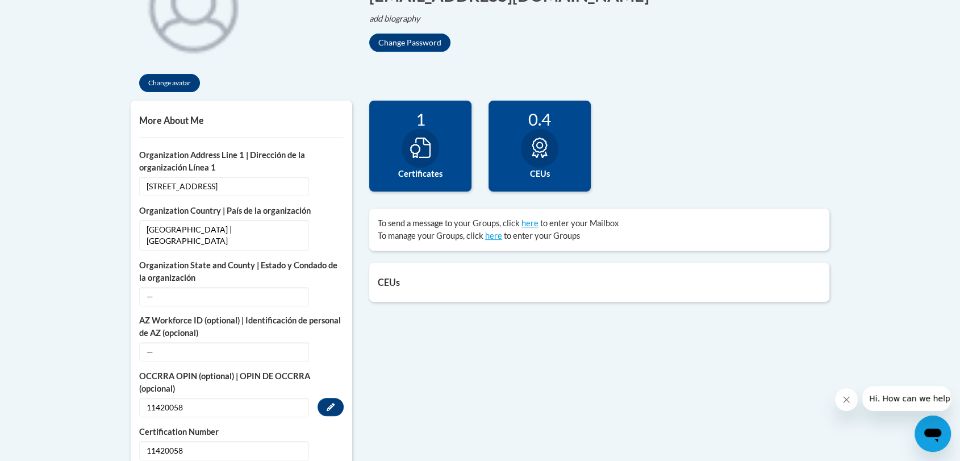
scroll to position [312, 0]
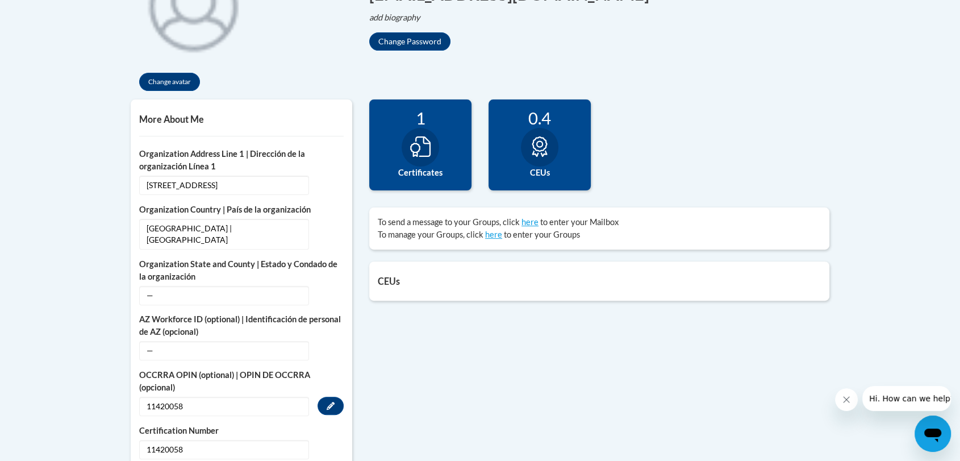
click at [585, 78] on div "Change avatar Jean Edit Screen Name Jean Save Dossous Edit Screen Name Dossous …" at bounding box center [480, 20] width 716 height 157
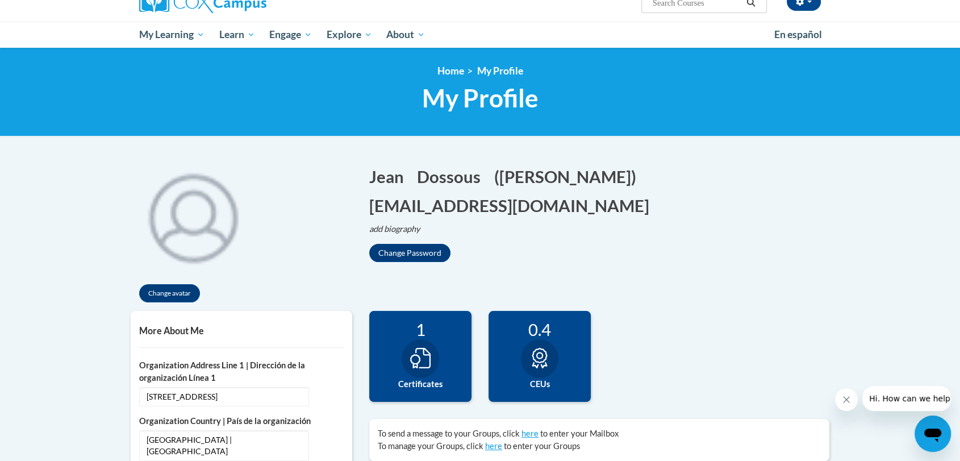
scroll to position [0, 0]
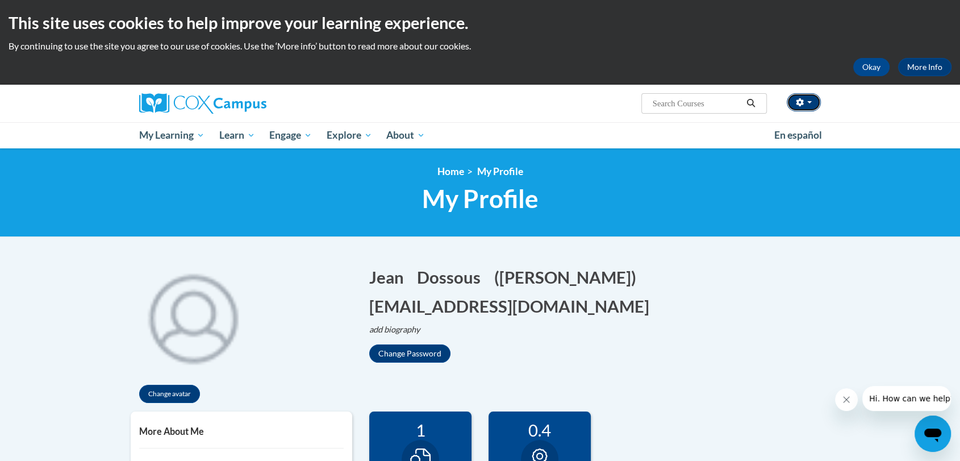
click at [810, 98] on button "button" at bounding box center [804, 102] width 34 height 18
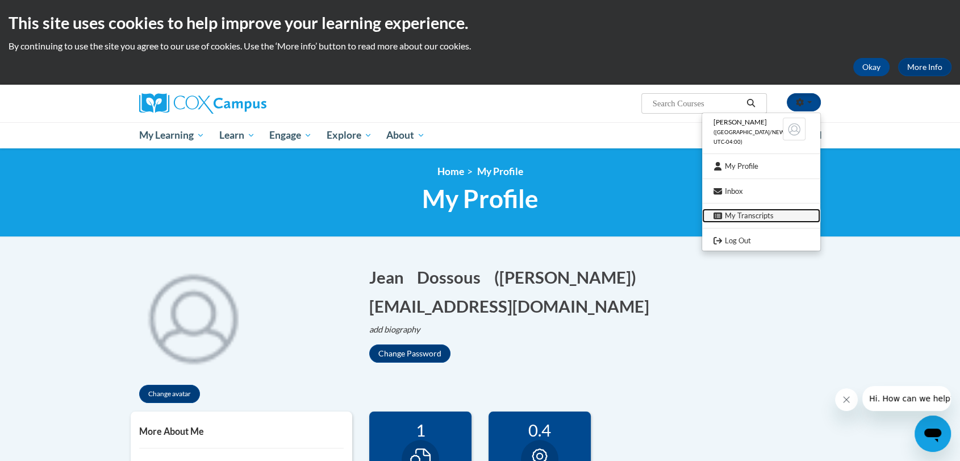
click at [755, 215] on link "My Transcripts" at bounding box center [761, 215] width 118 height 14
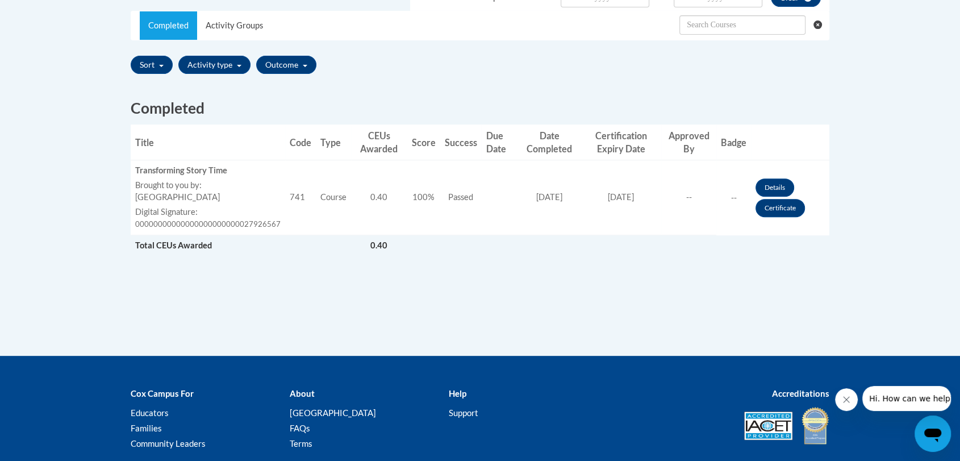
scroll to position [365, 0]
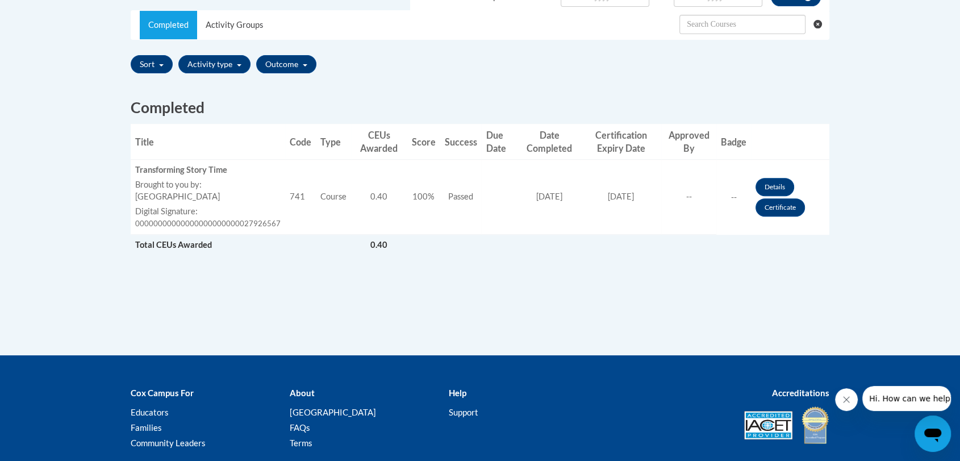
click at [689, 196] on td "Approved By --" at bounding box center [688, 197] width 55 height 75
click at [727, 195] on td "Badges --" at bounding box center [733, 197] width 35 height 75
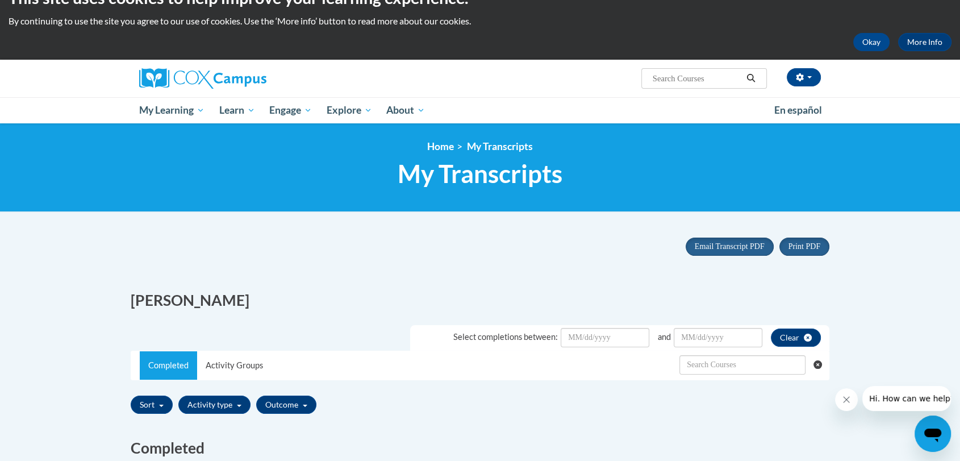
scroll to position [0, 0]
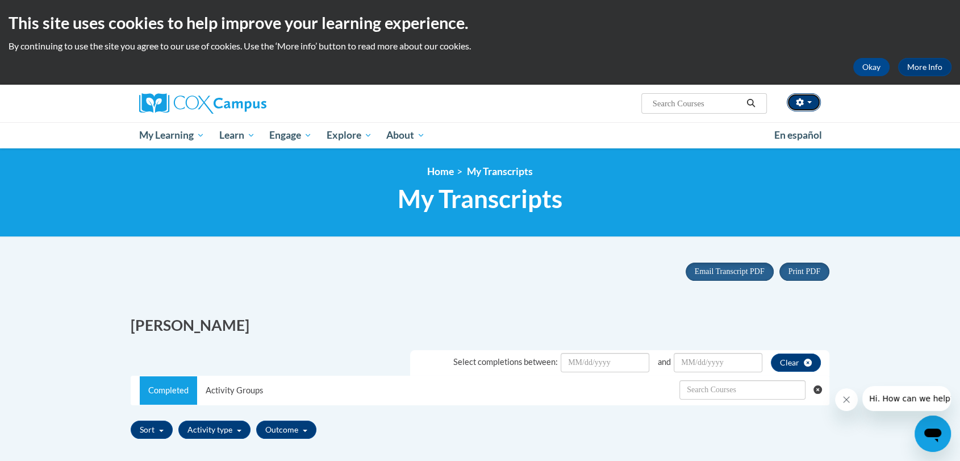
click at [810, 101] on span "button" at bounding box center [809, 102] width 5 height 2
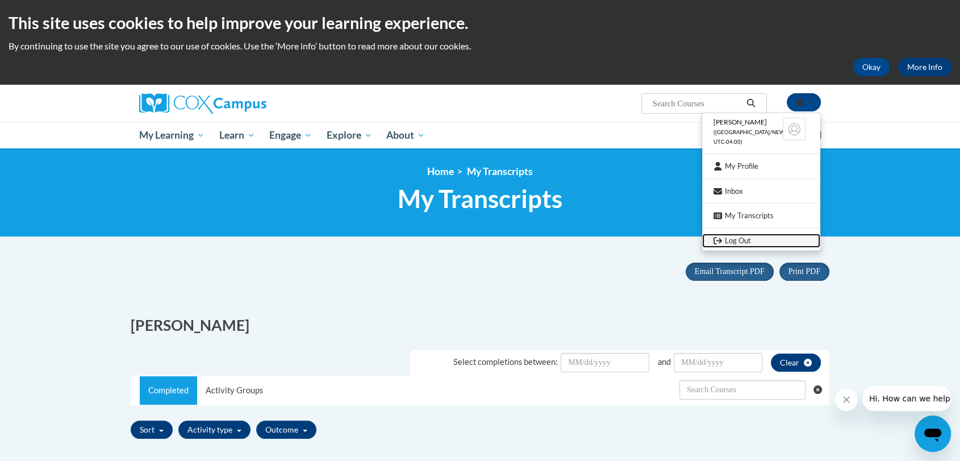
click at [731, 239] on link "Log Out" at bounding box center [761, 240] width 118 height 14
